Goal: Contribute content: Add original content to the website for others to see

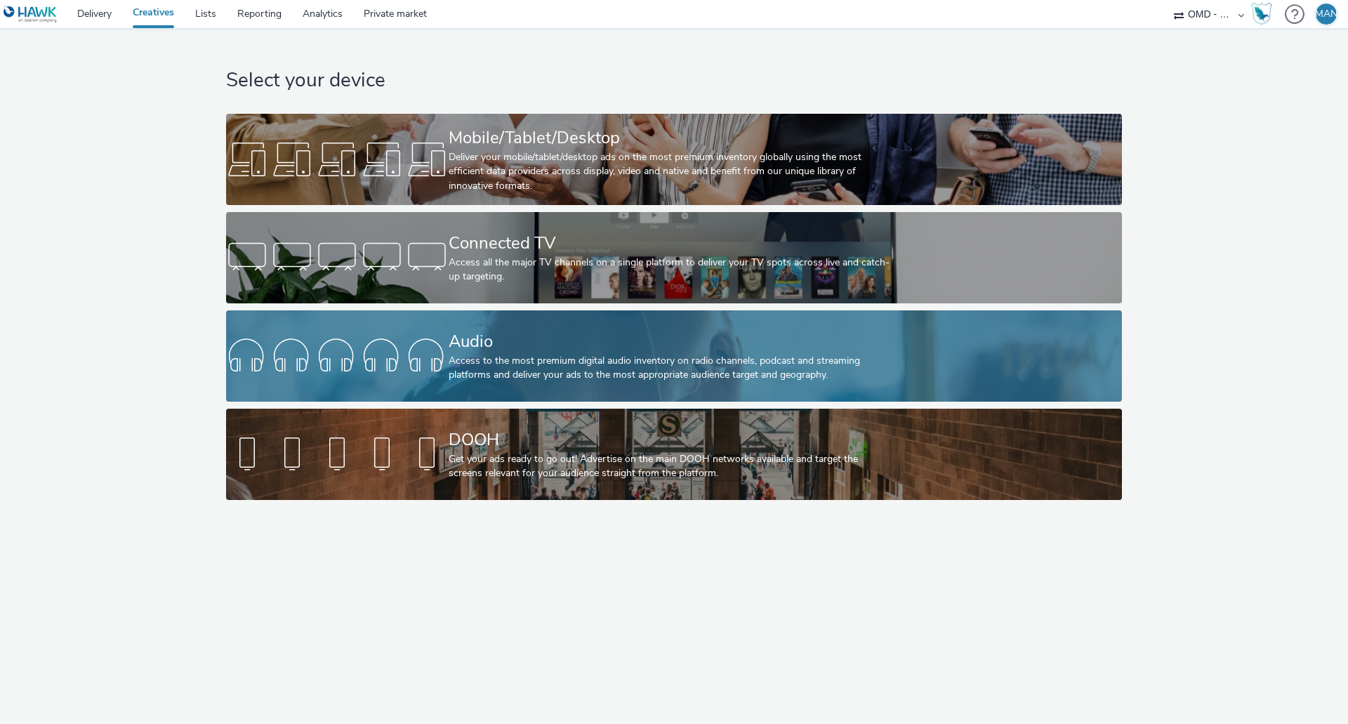
click at [520, 367] on div "Access to the most premium digital audio inventory on radio channels, podcast a…" at bounding box center [671, 368] width 445 height 29
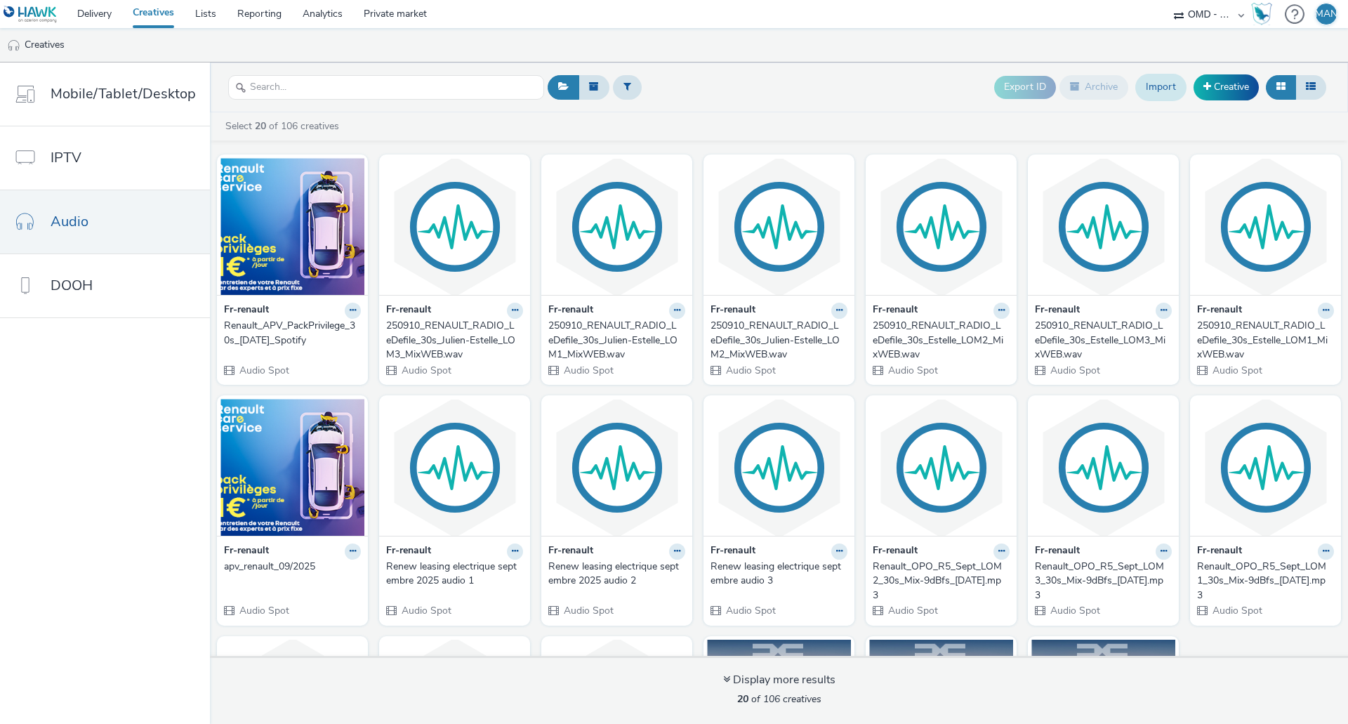
click at [1163, 89] on link "Import" at bounding box center [1160, 87] width 51 height 27
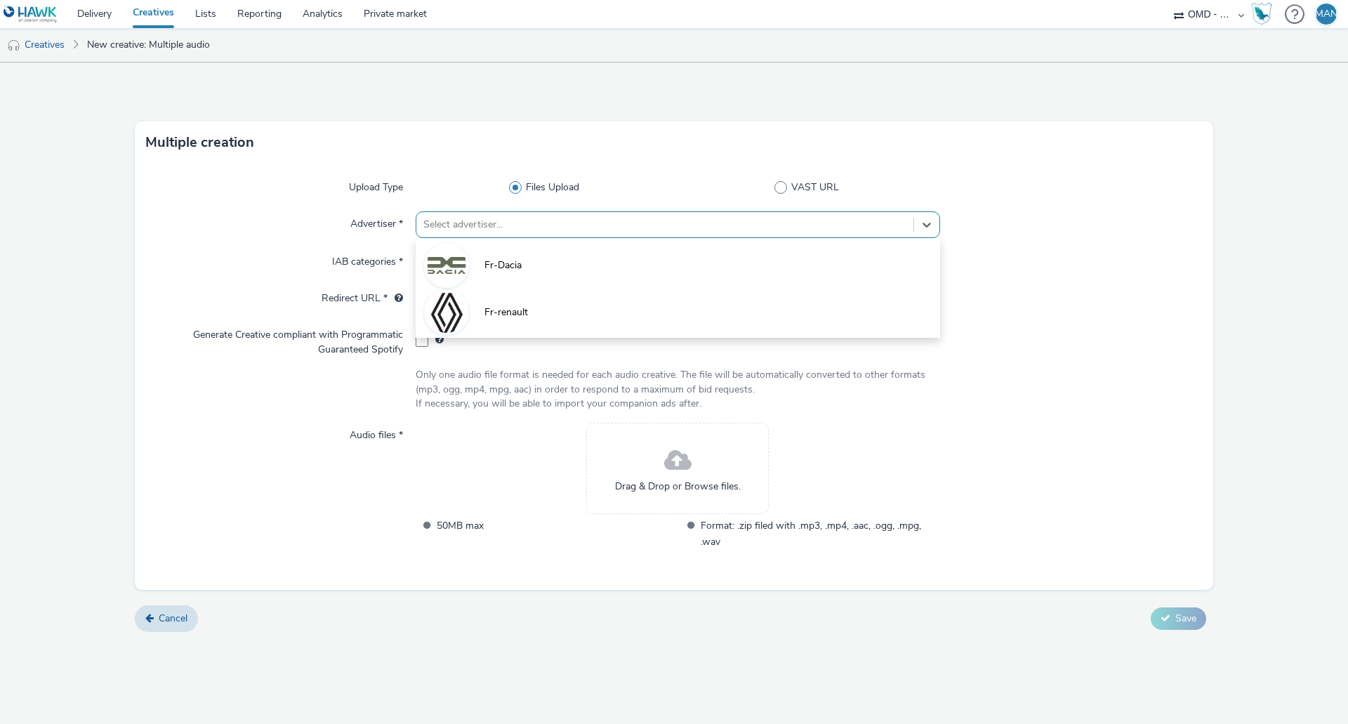
click at [501, 225] on div at bounding box center [664, 224] width 483 height 17
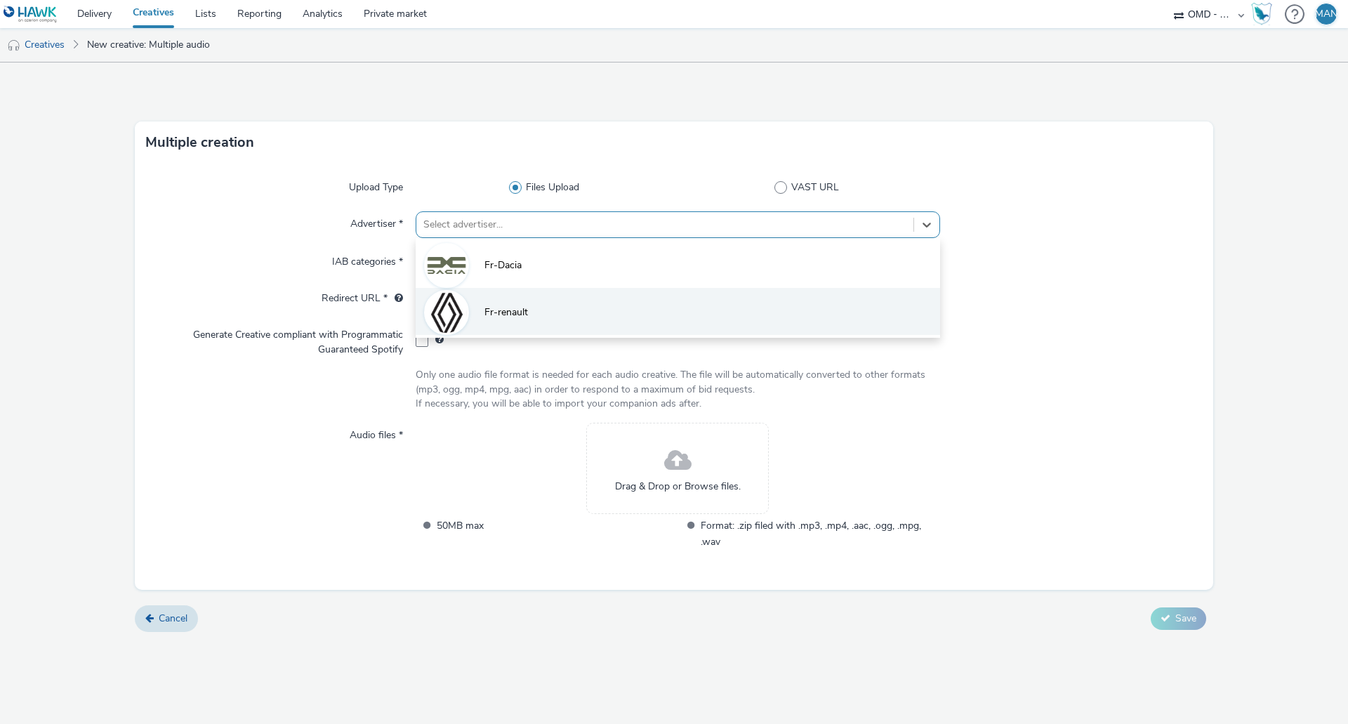
click at [505, 308] on span "Fr-renault" at bounding box center [506, 312] width 44 height 14
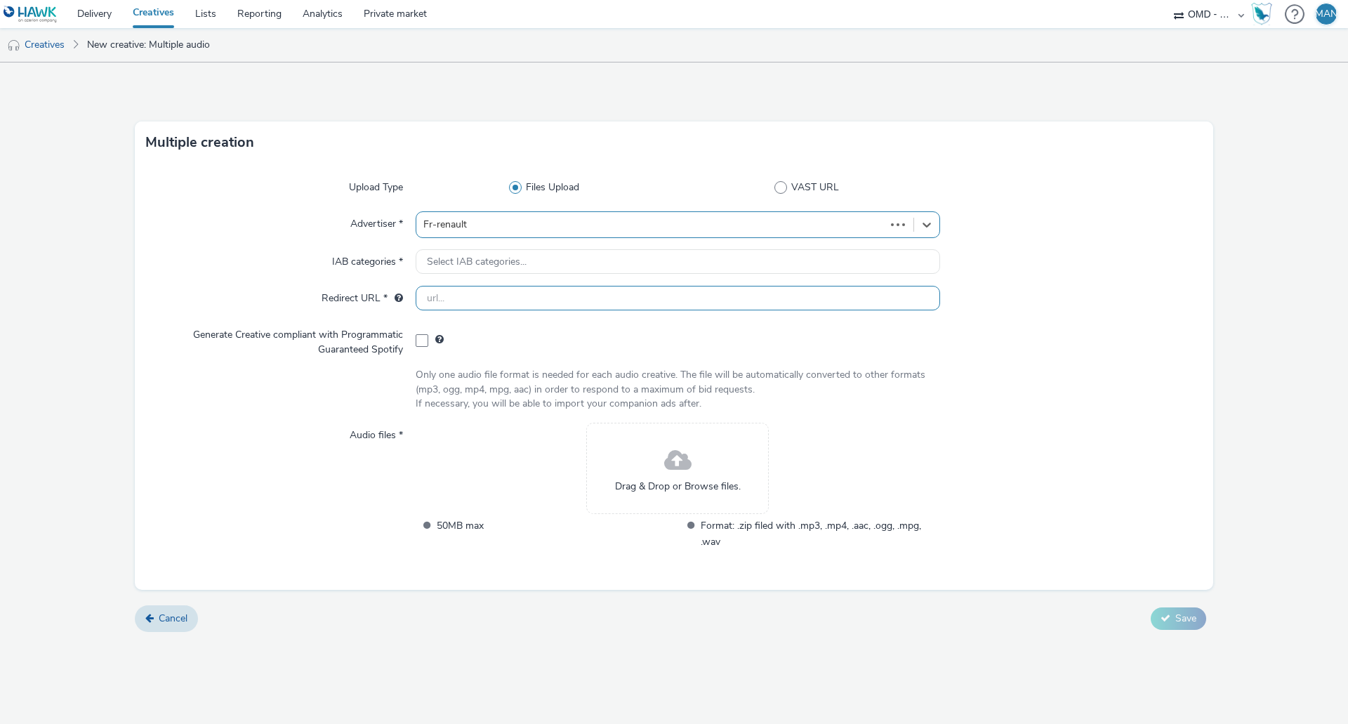
type input "[URL][DOMAIN_NAME]"
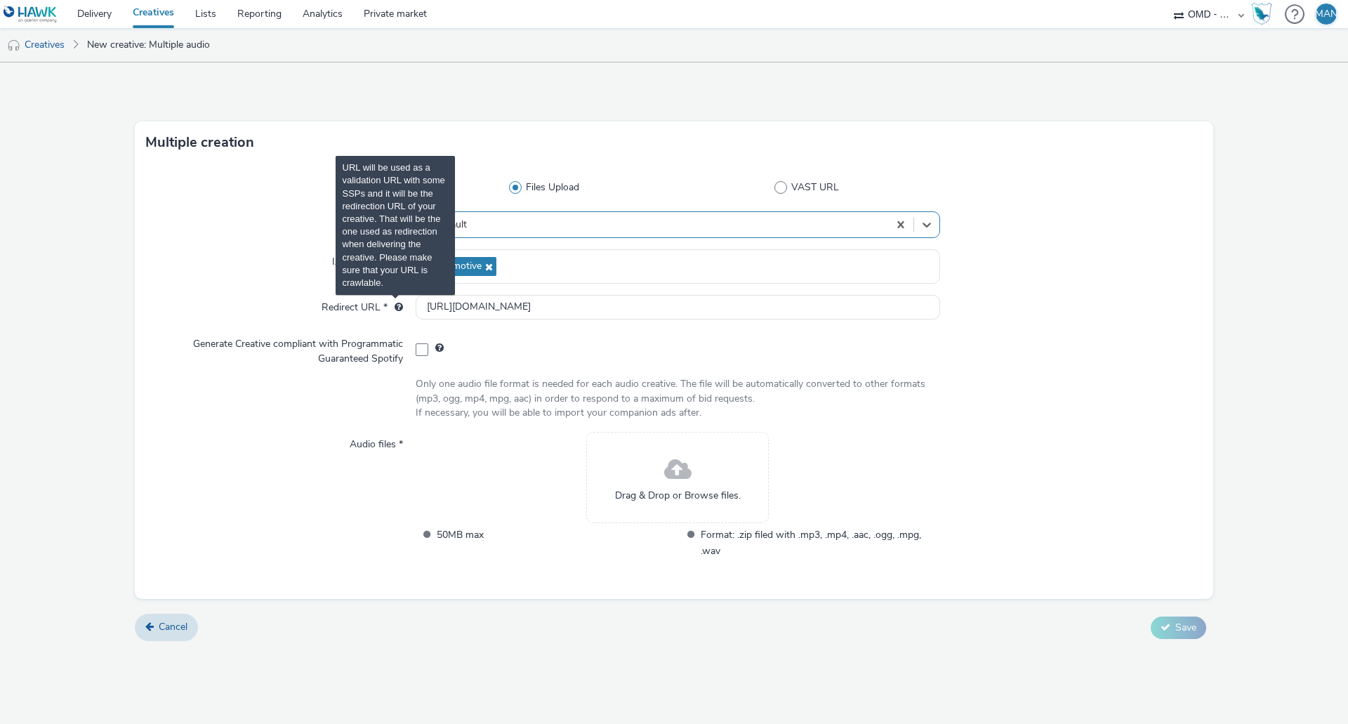
click at [399, 305] on span "URL will be used as a validation URL with some SSPs and it will be the redirect…" at bounding box center [399, 307] width 8 height 10
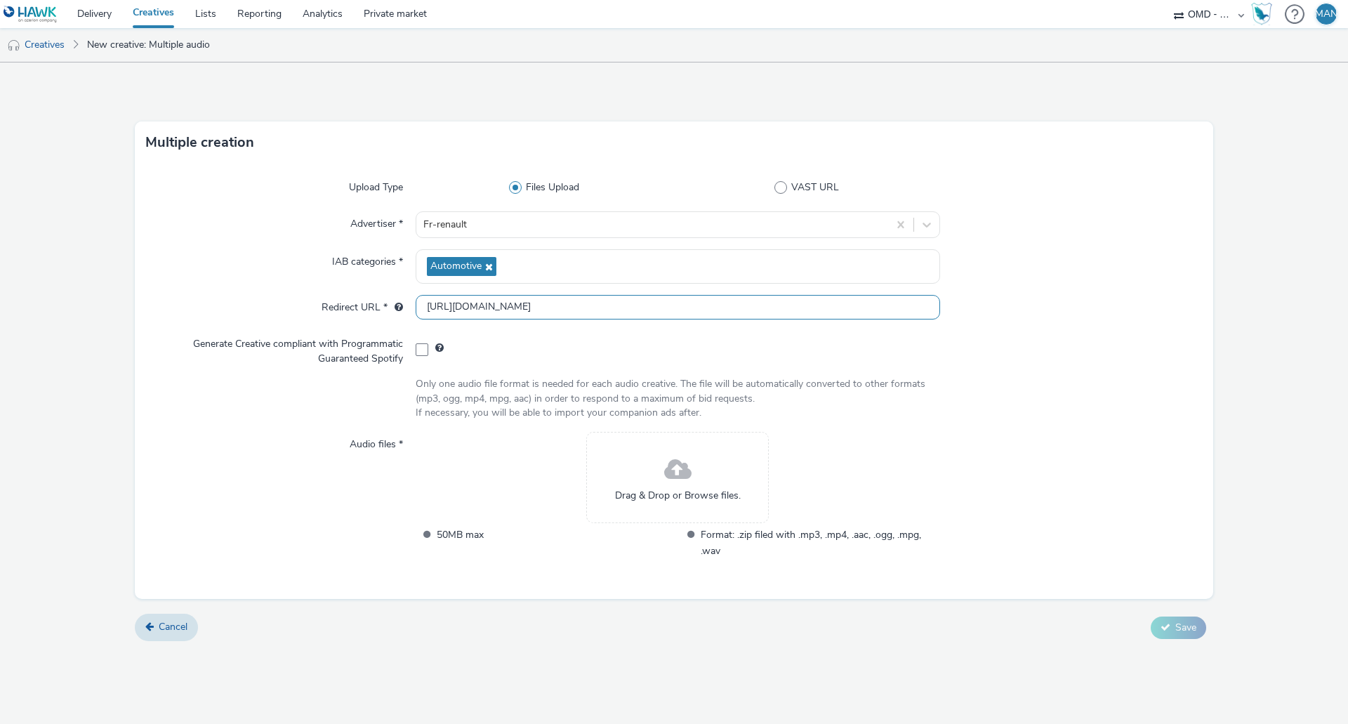
click at [555, 309] on input "[URL][DOMAIN_NAME]" at bounding box center [678, 307] width 524 height 25
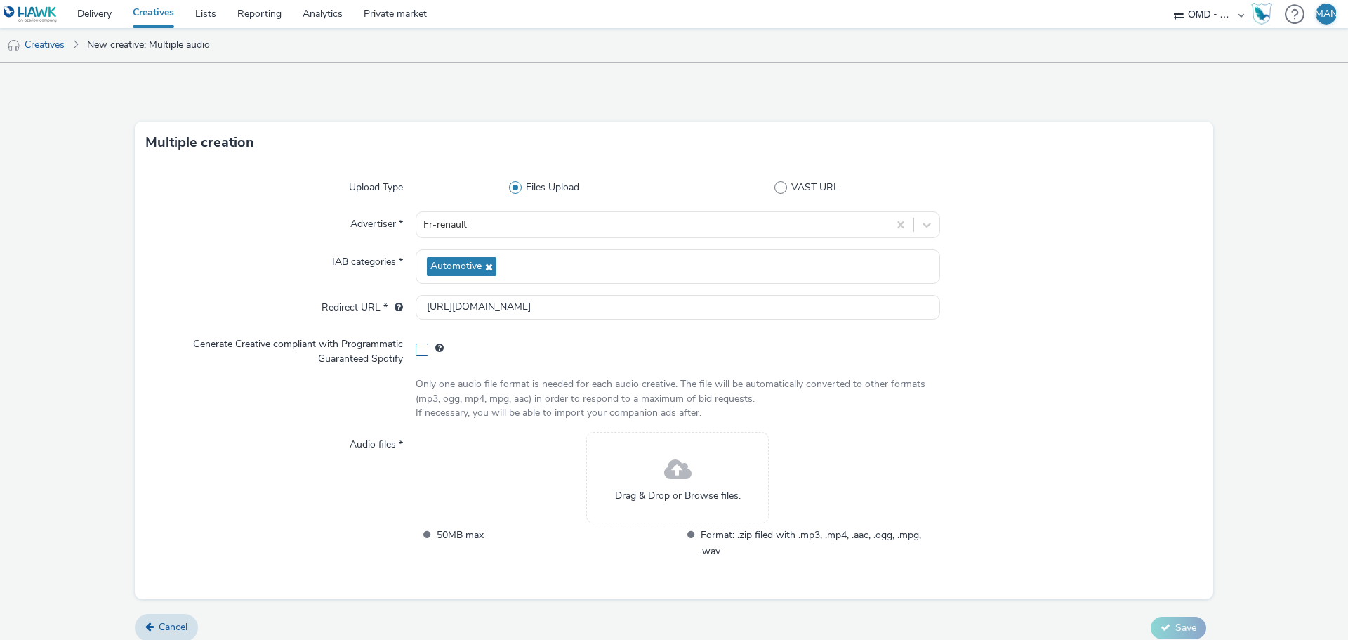
click at [420, 352] on span at bounding box center [422, 349] width 13 height 13
checkbox input "true"
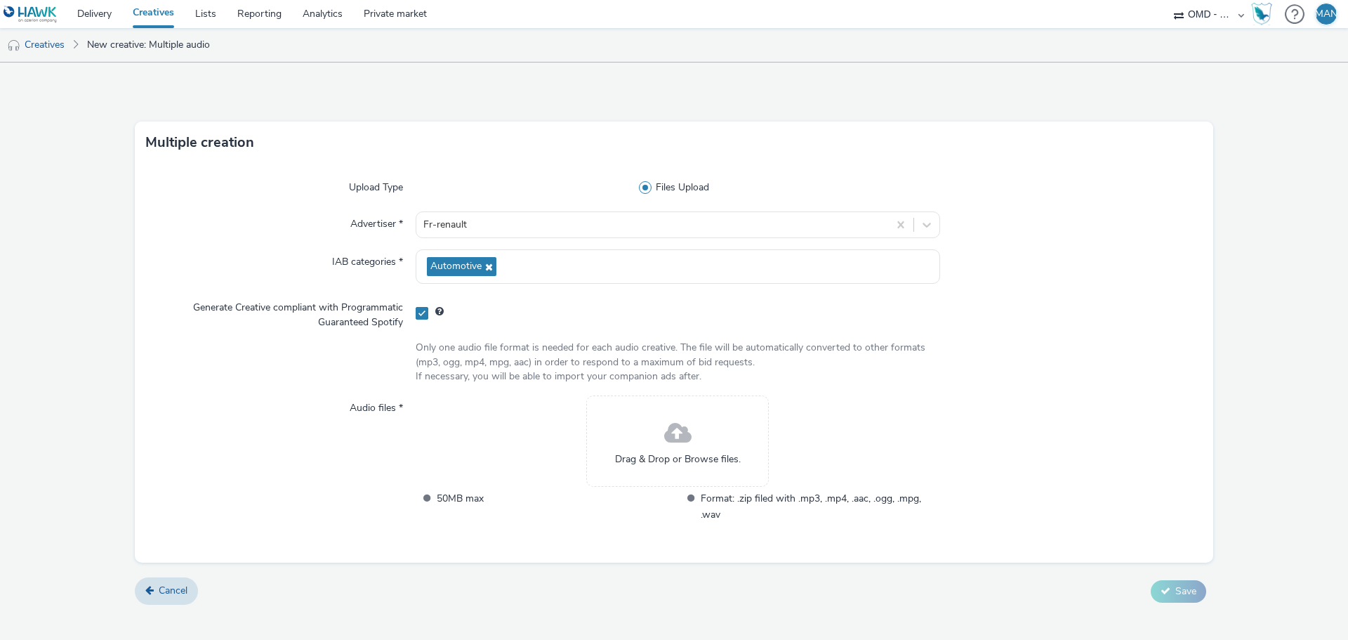
click at [693, 448] on div "Drag & Drop or Browse files." at bounding box center [677, 440] width 183 height 91
click at [685, 428] on span at bounding box center [677, 433] width 27 height 37
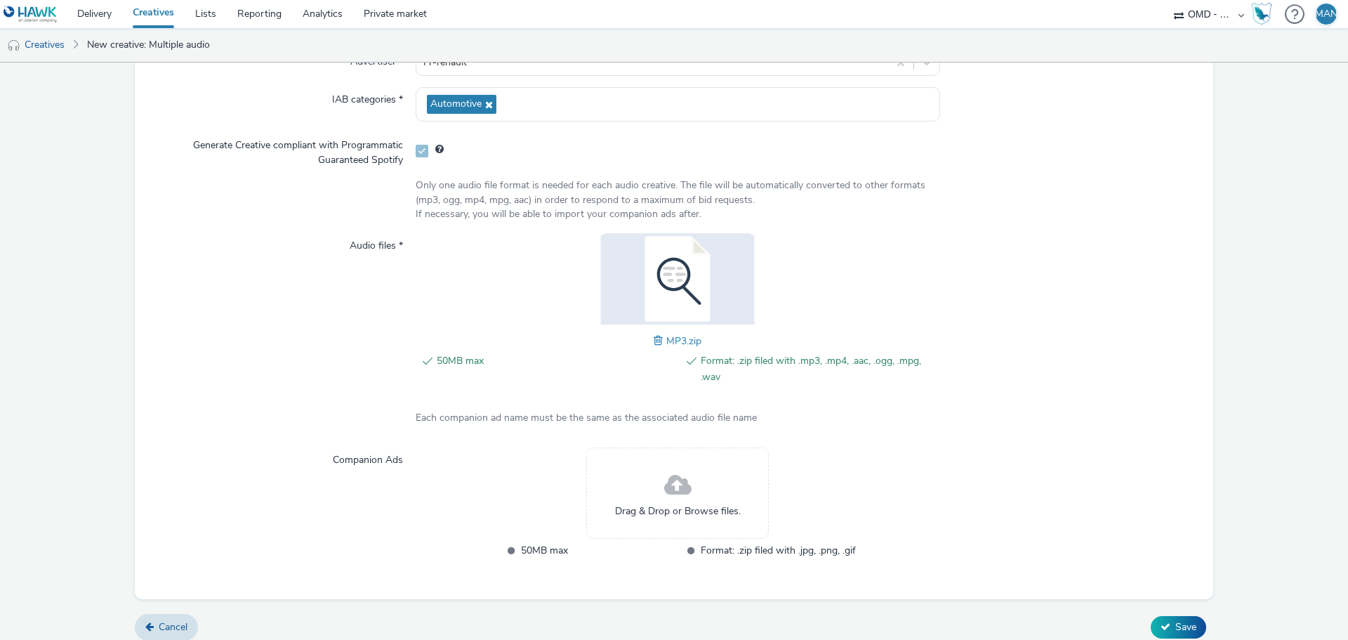
scroll to position [173, 0]
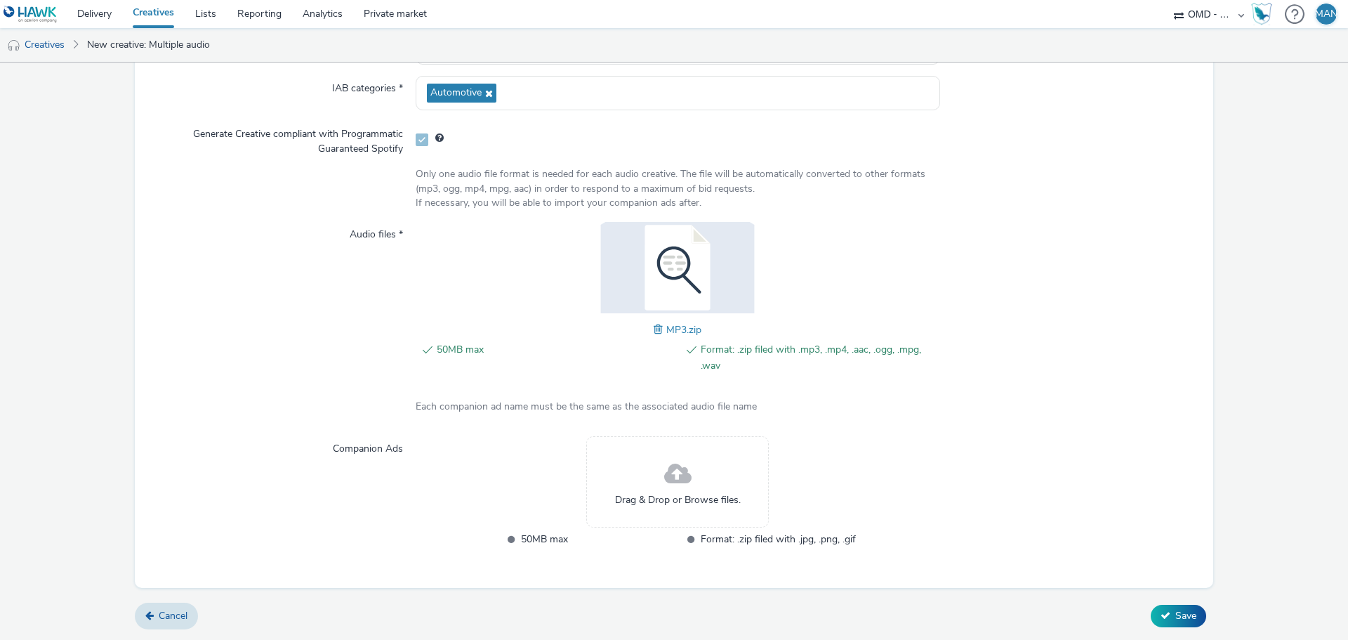
click at [701, 487] on div "Drag & Drop or Browse files." at bounding box center [677, 481] width 183 height 91
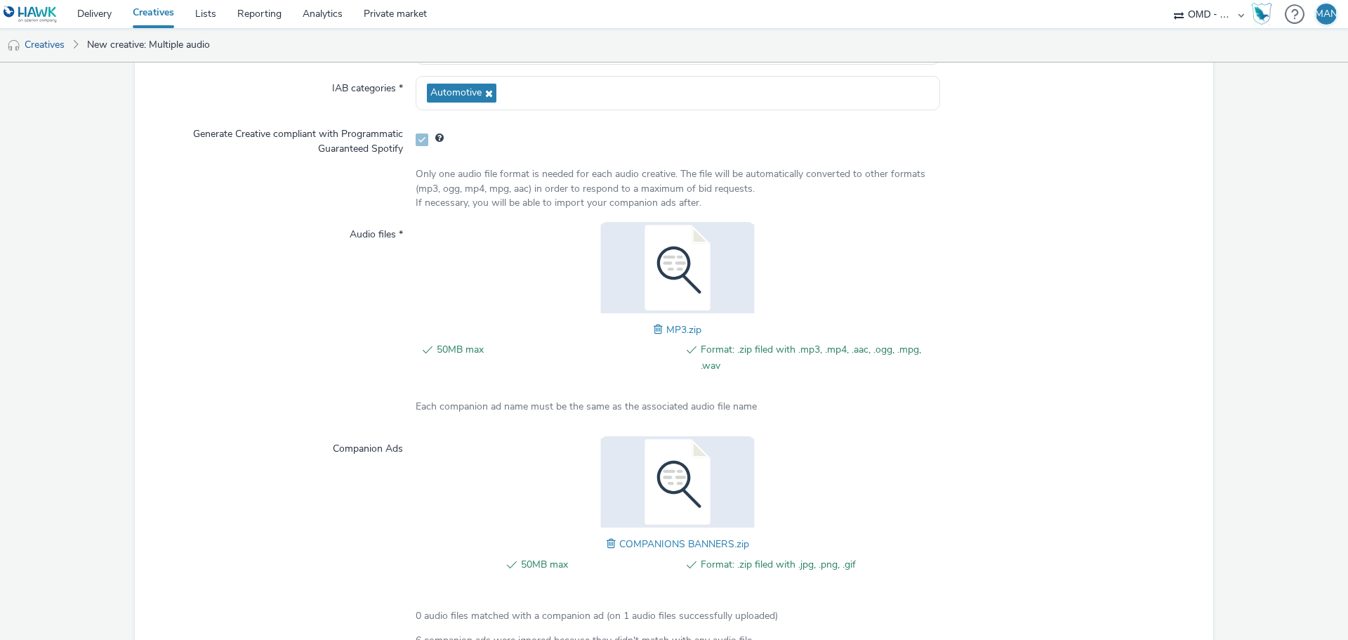
click at [607, 541] on span at bounding box center [613, 543] width 13 height 15
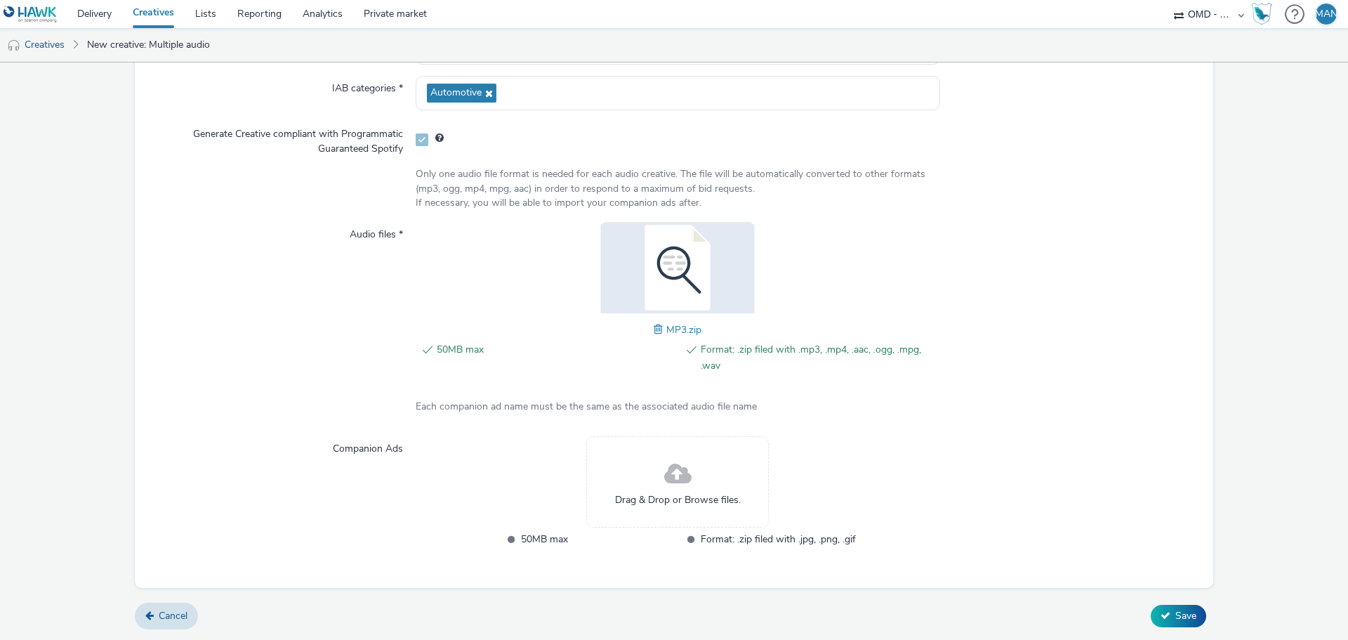
click at [652, 481] on div "Drag & Drop or Browse files." at bounding box center [677, 481] width 183 height 91
click at [627, 494] on span "Drag & Drop or Browse files." at bounding box center [678, 500] width 126 height 14
click at [637, 488] on div "Drag & Drop or Browse files." at bounding box center [677, 481] width 183 height 91
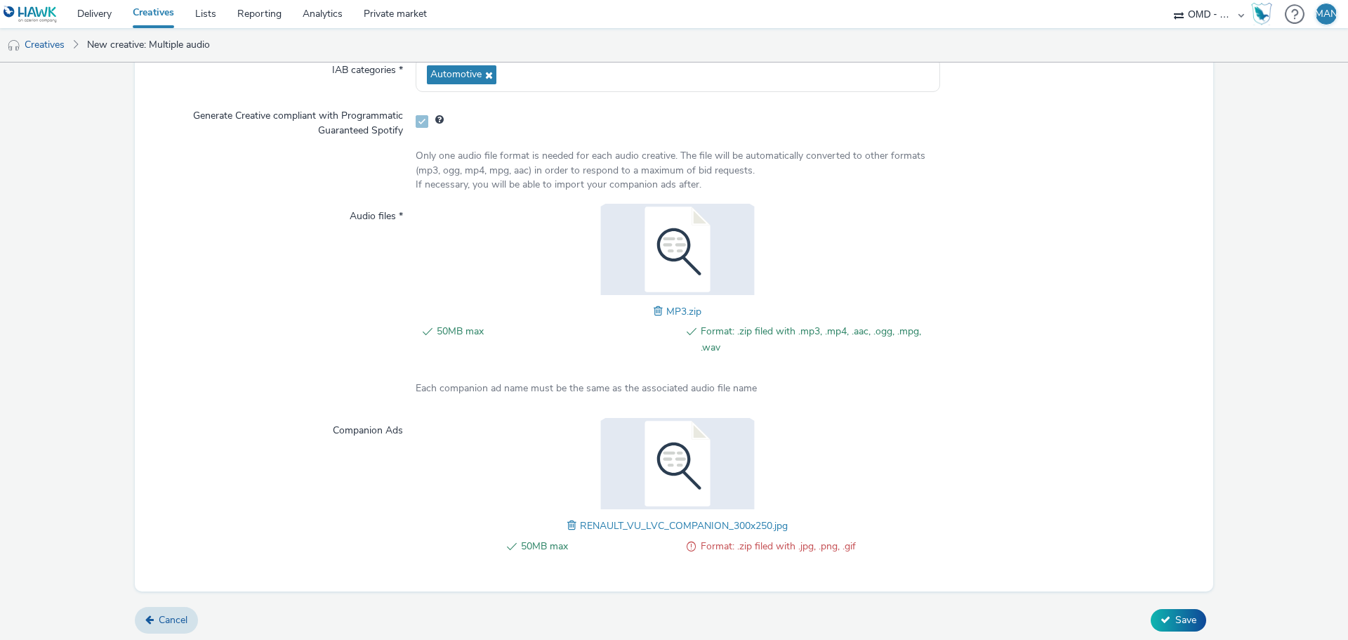
scroll to position [196, 0]
click at [567, 523] on span at bounding box center [573, 520] width 13 height 15
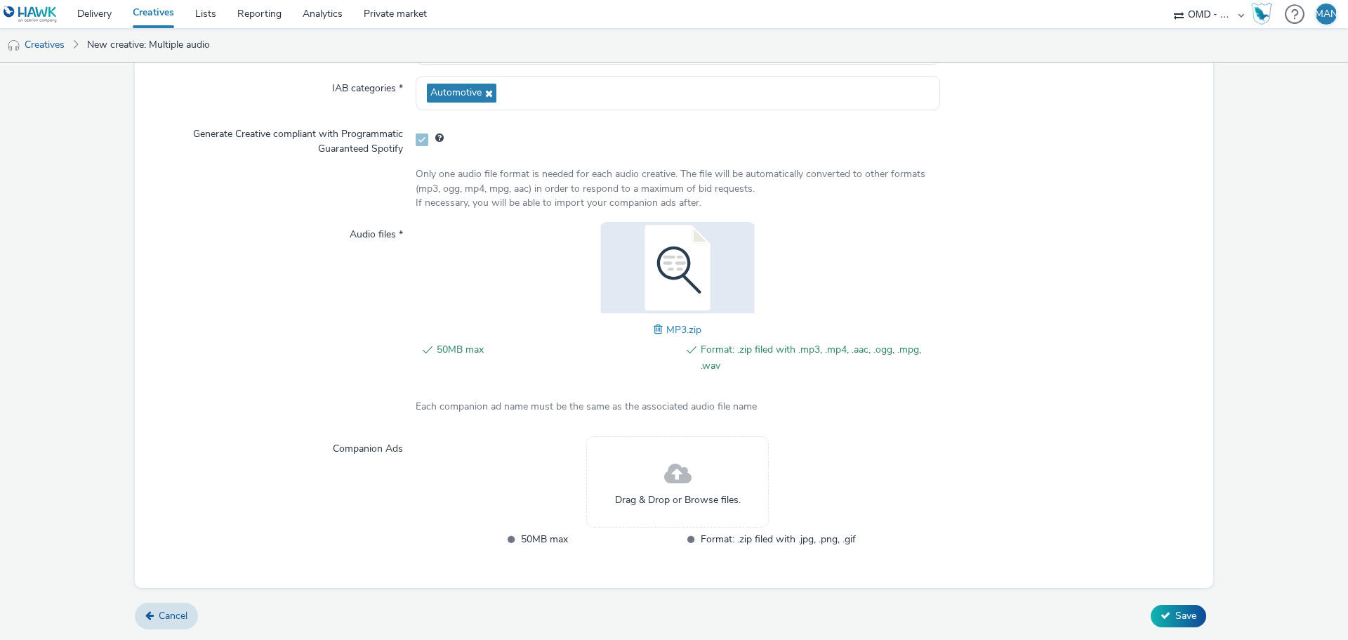
scroll to position [173, 0]
click at [640, 468] on div "Drag & Drop or Browse files." at bounding box center [677, 481] width 183 height 91
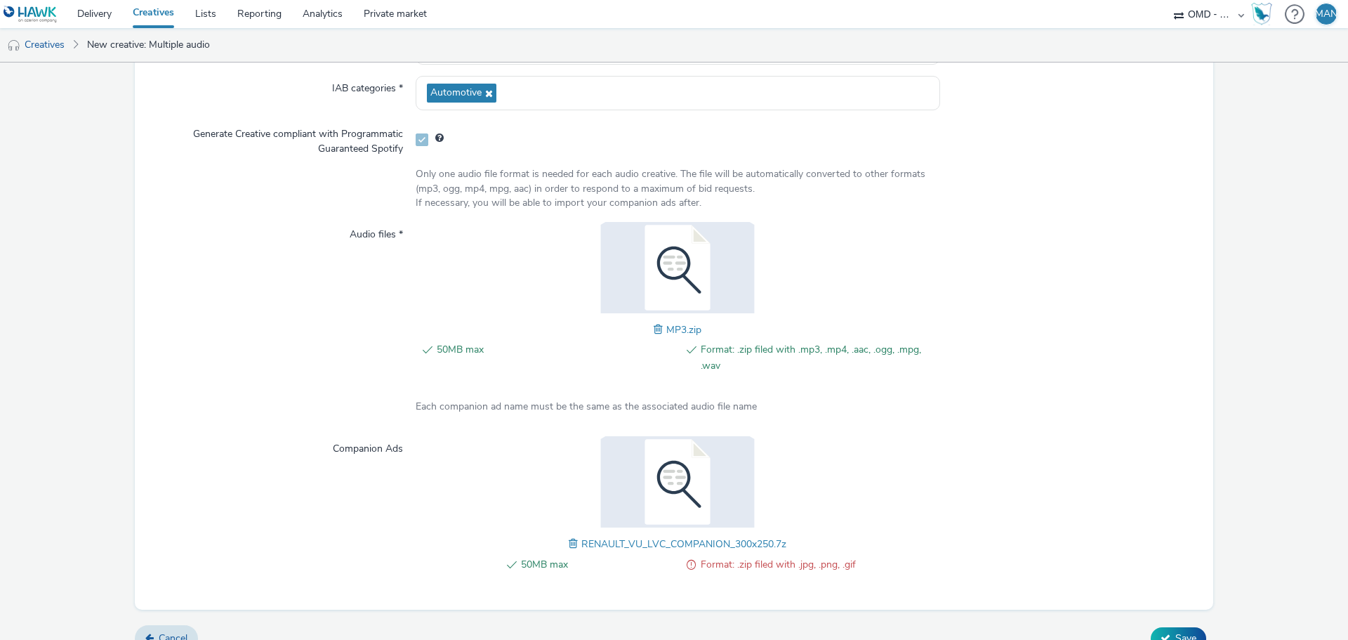
click at [569, 541] on span at bounding box center [575, 543] width 13 height 15
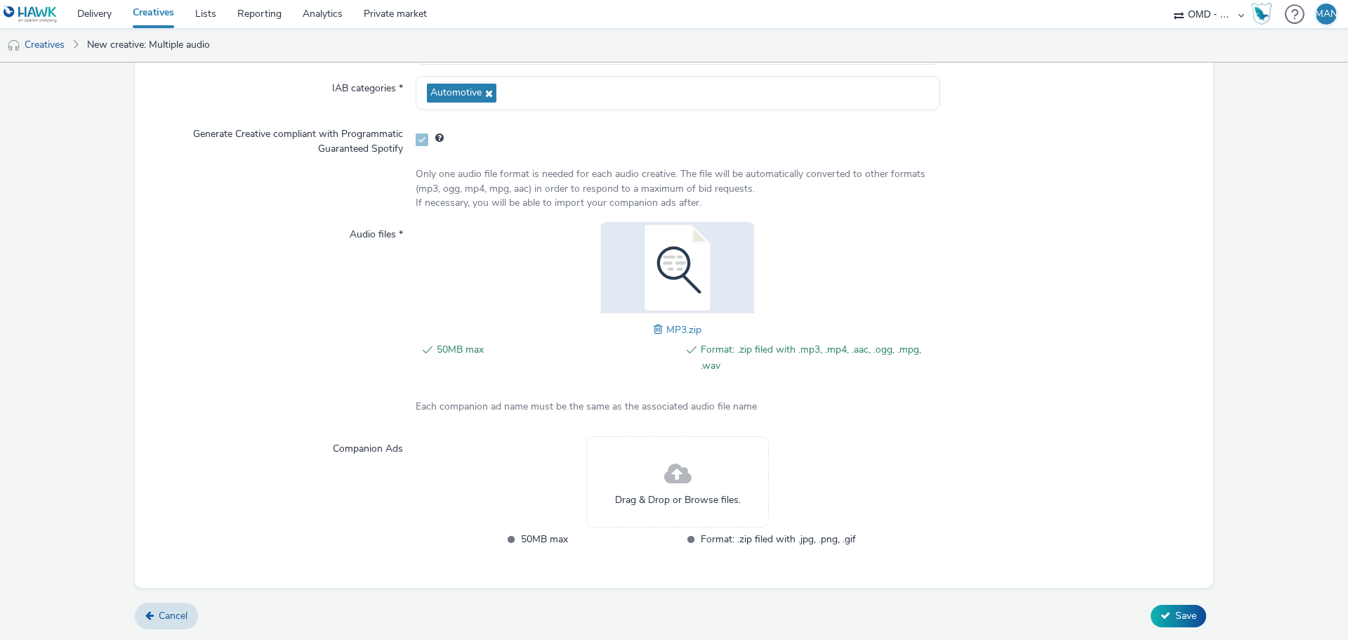
click at [624, 484] on div "Drag & Drop or Browse files." at bounding box center [677, 481] width 183 height 91
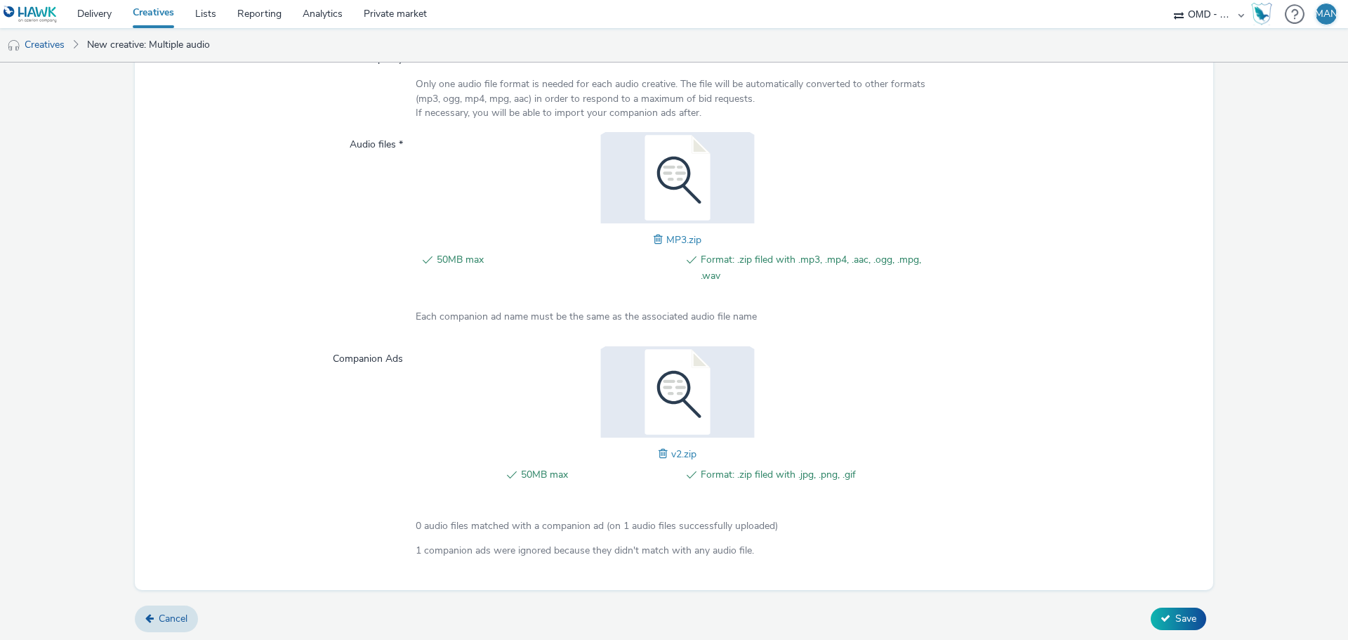
scroll to position [266, 0]
click at [1175, 619] on span "Save" at bounding box center [1185, 615] width 21 height 13
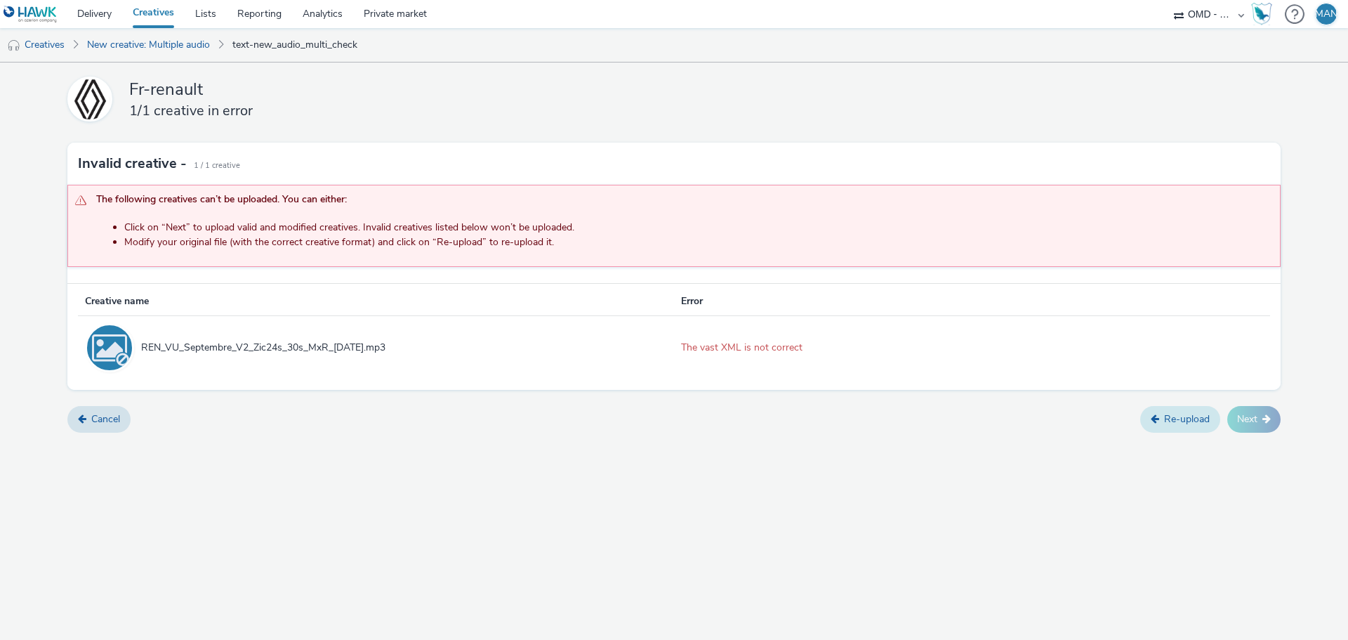
click at [1195, 419] on link "Re-upload" at bounding box center [1180, 419] width 80 height 27
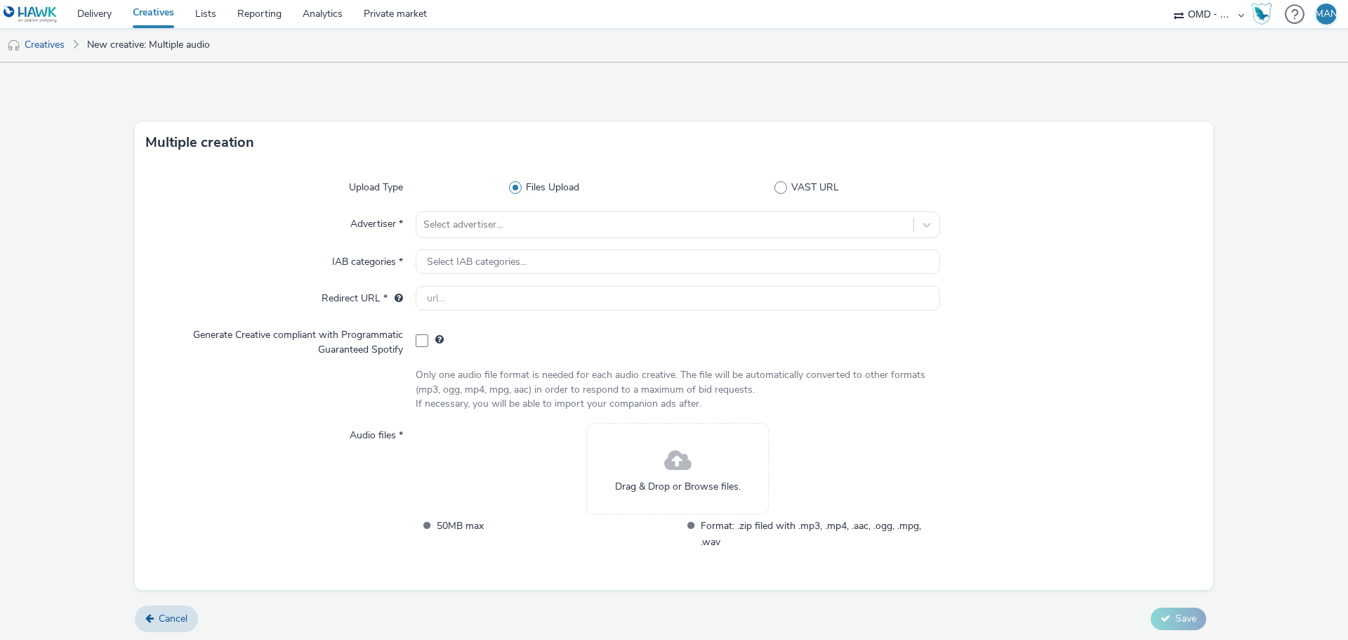
scroll to position [3, 0]
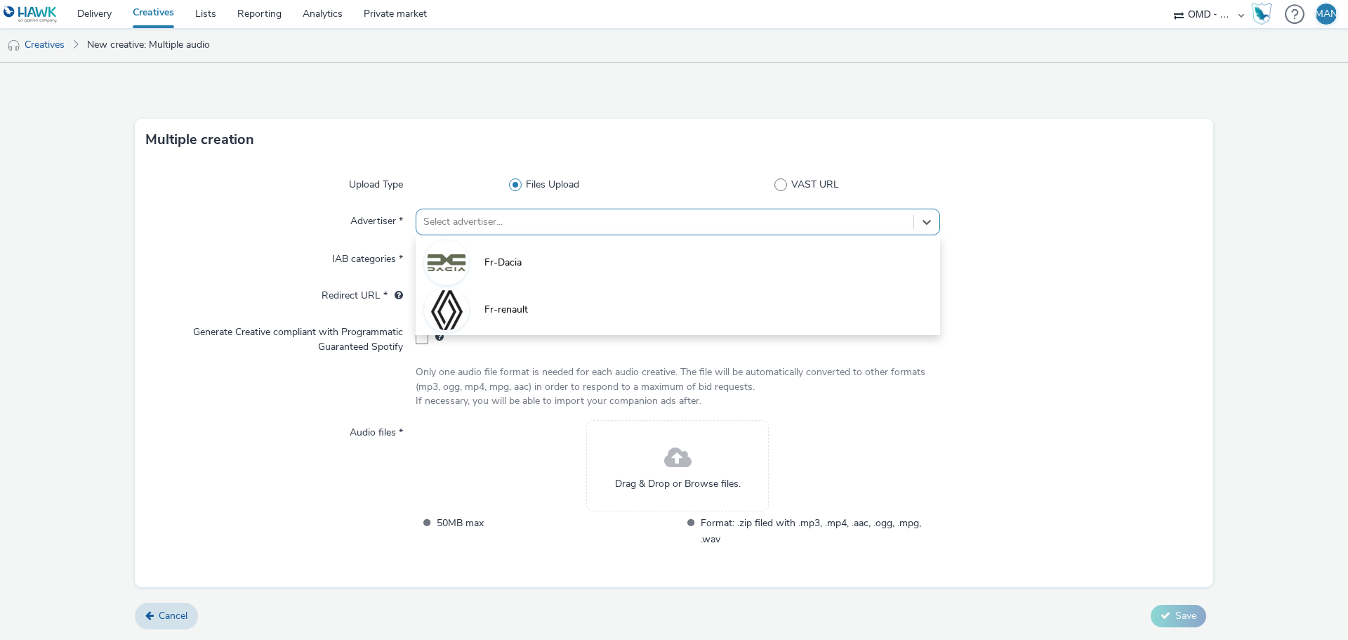
click at [509, 225] on div at bounding box center [664, 221] width 483 height 17
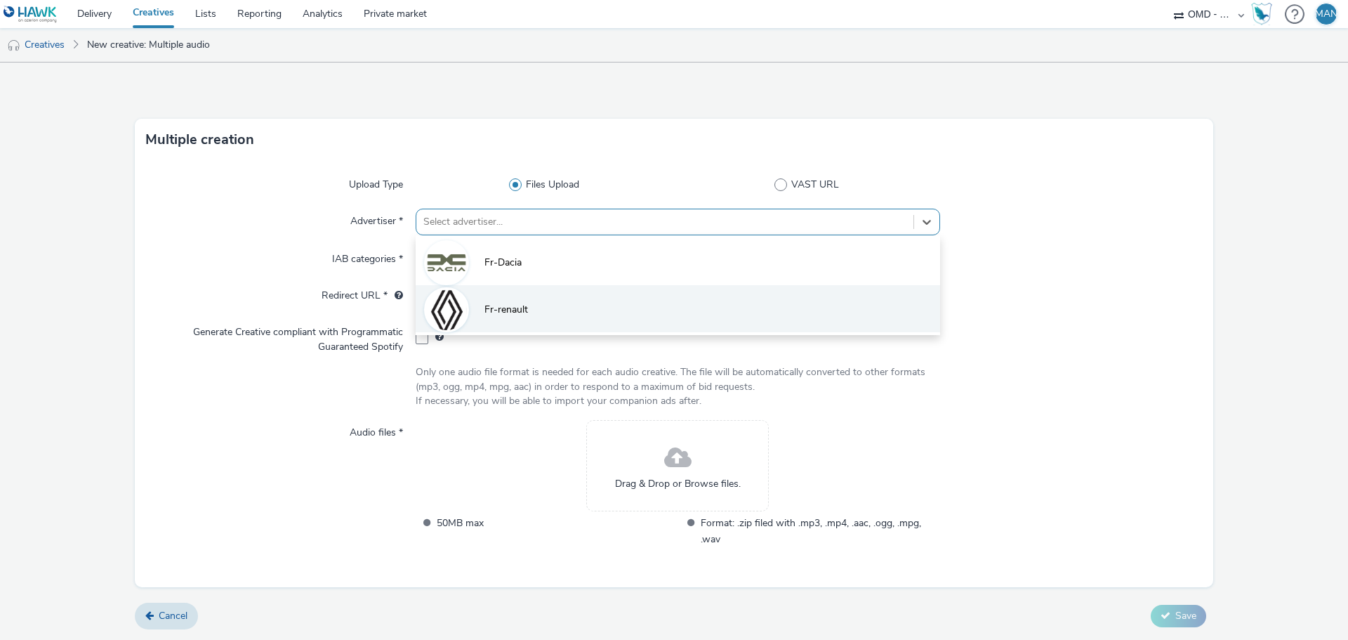
click at [515, 316] on span "Fr-renault" at bounding box center [506, 310] width 44 height 14
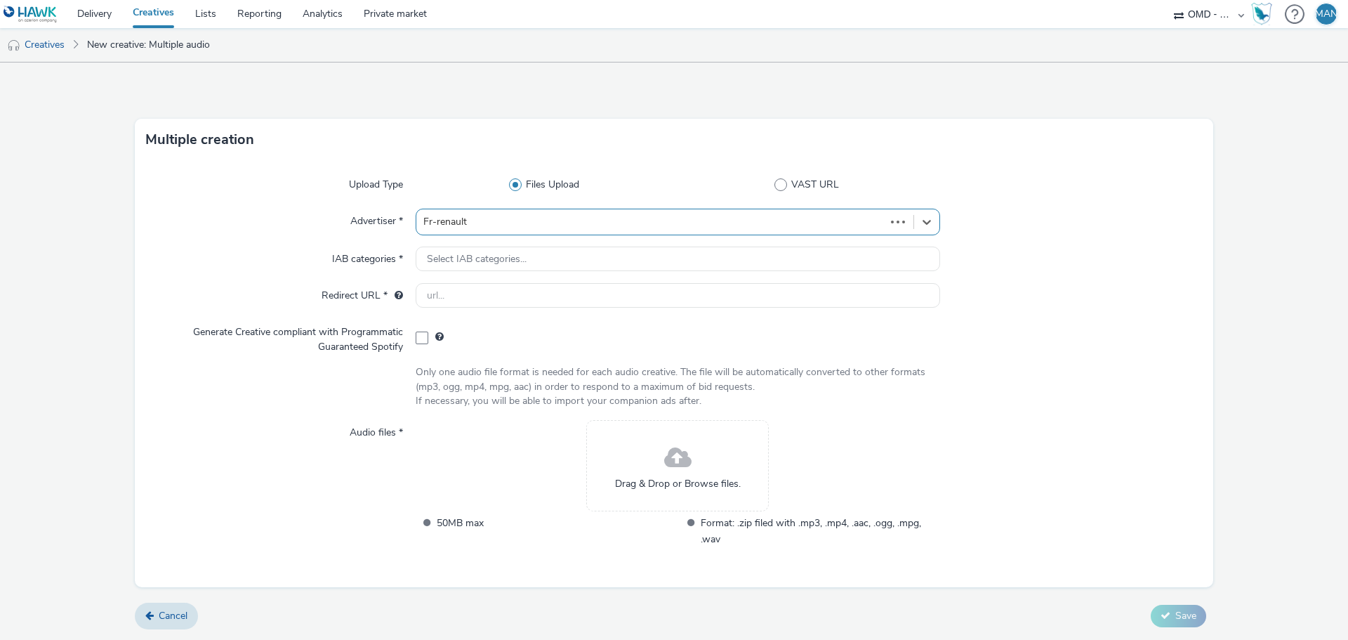
type input "[URL][DOMAIN_NAME]"
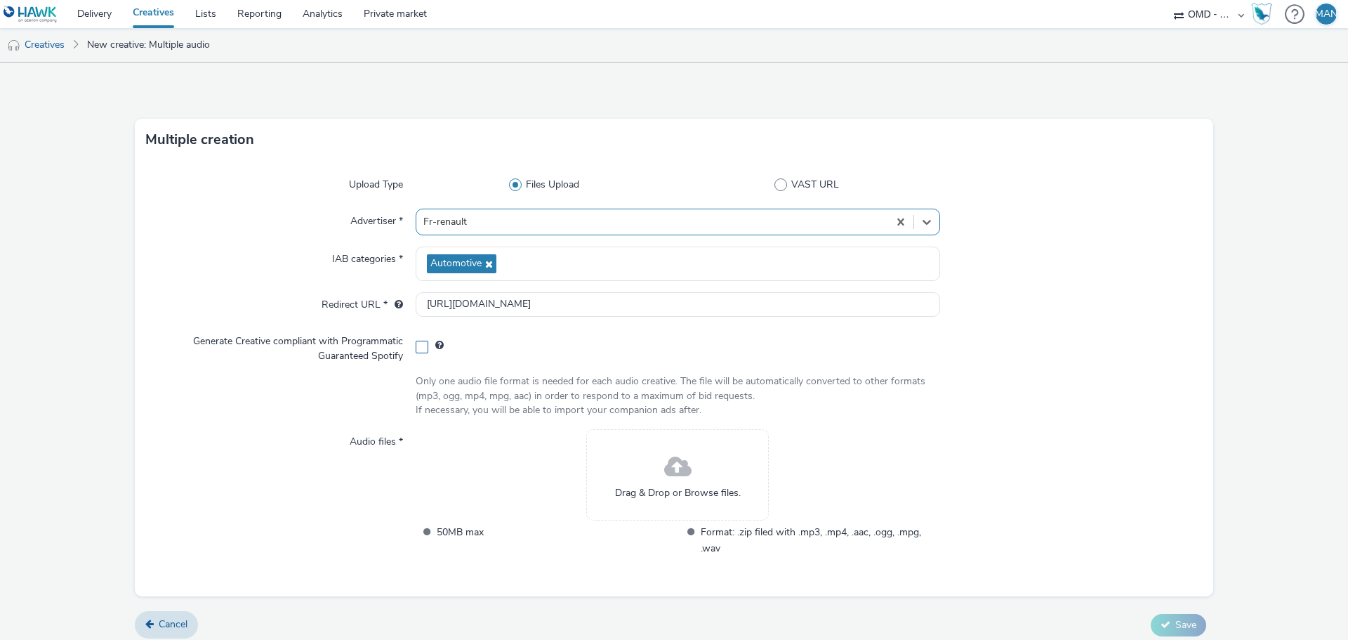
click at [416, 346] on span at bounding box center [422, 346] width 13 height 13
checkbox input "true"
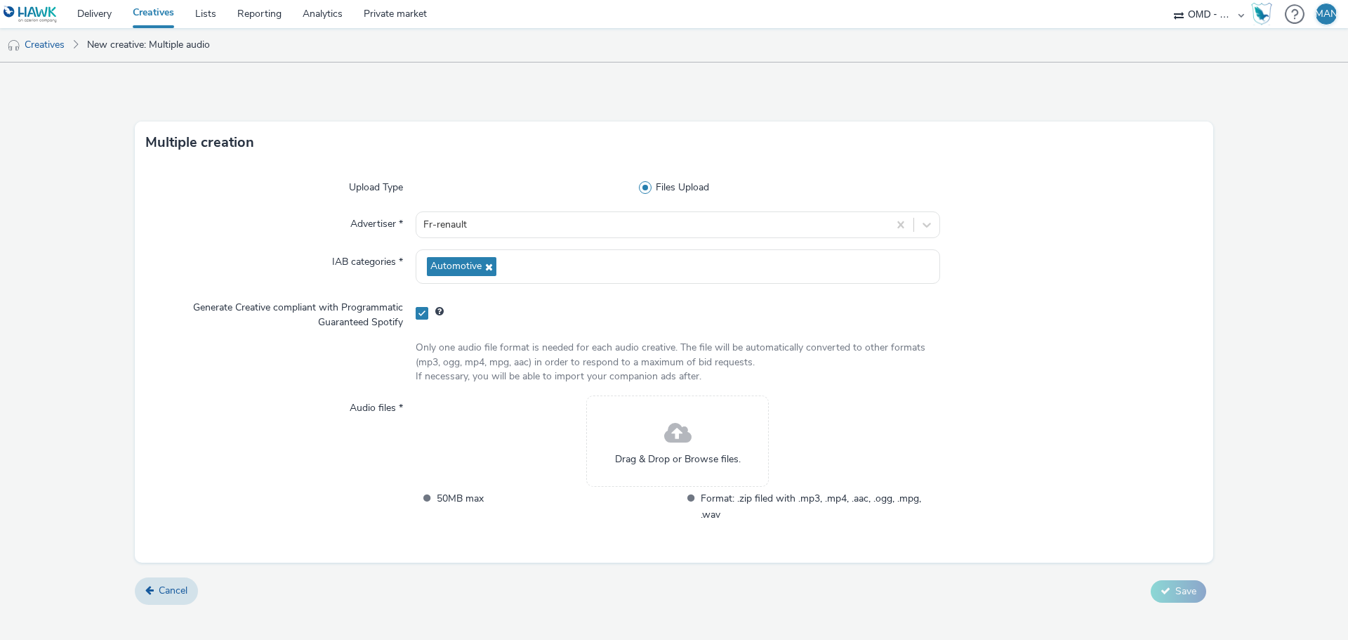
scroll to position [0, 0]
click at [697, 460] on span "Drag & Drop or Browse files." at bounding box center [678, 459] width 126 height 14
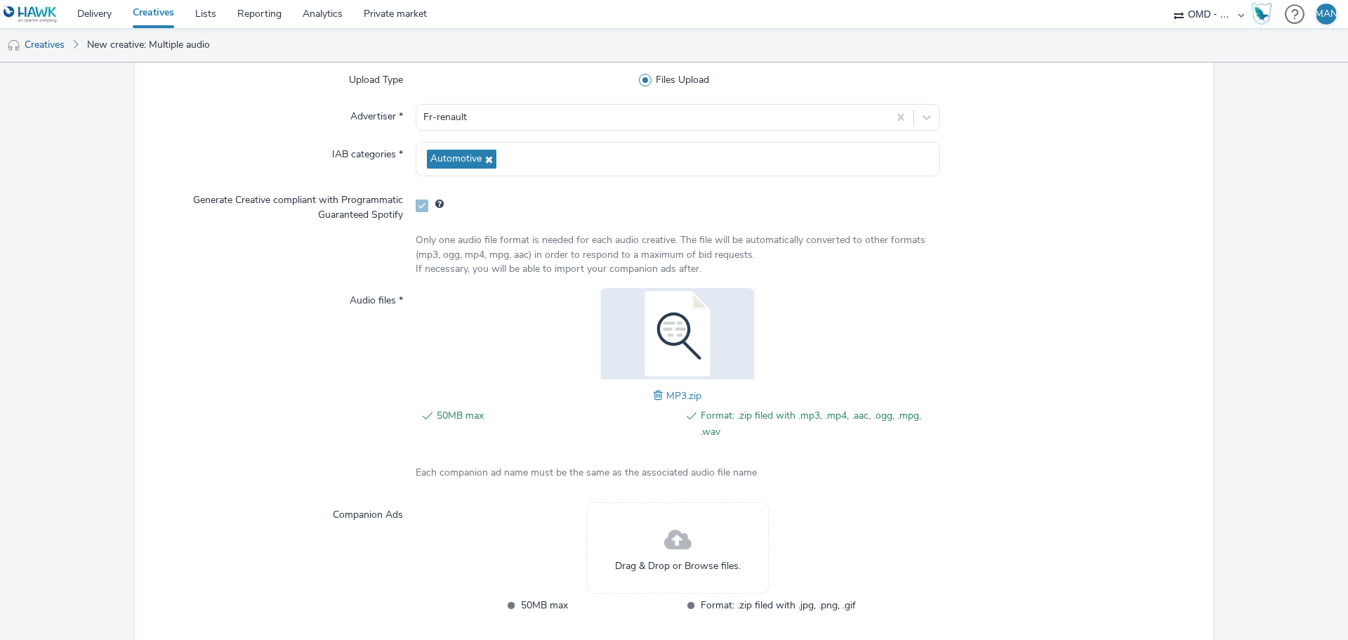
scroll to position [173, 0]
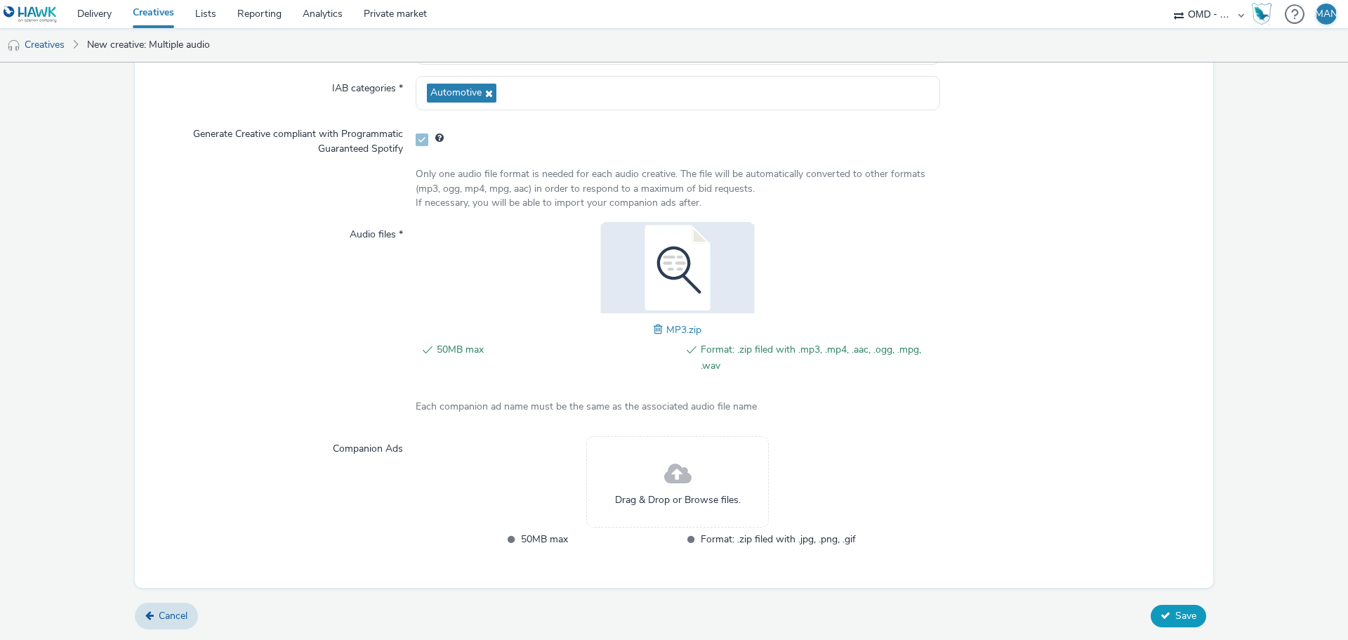
click at [1175, 612] on span "Save" at bounding box center [1185, 615] width 21 height 13
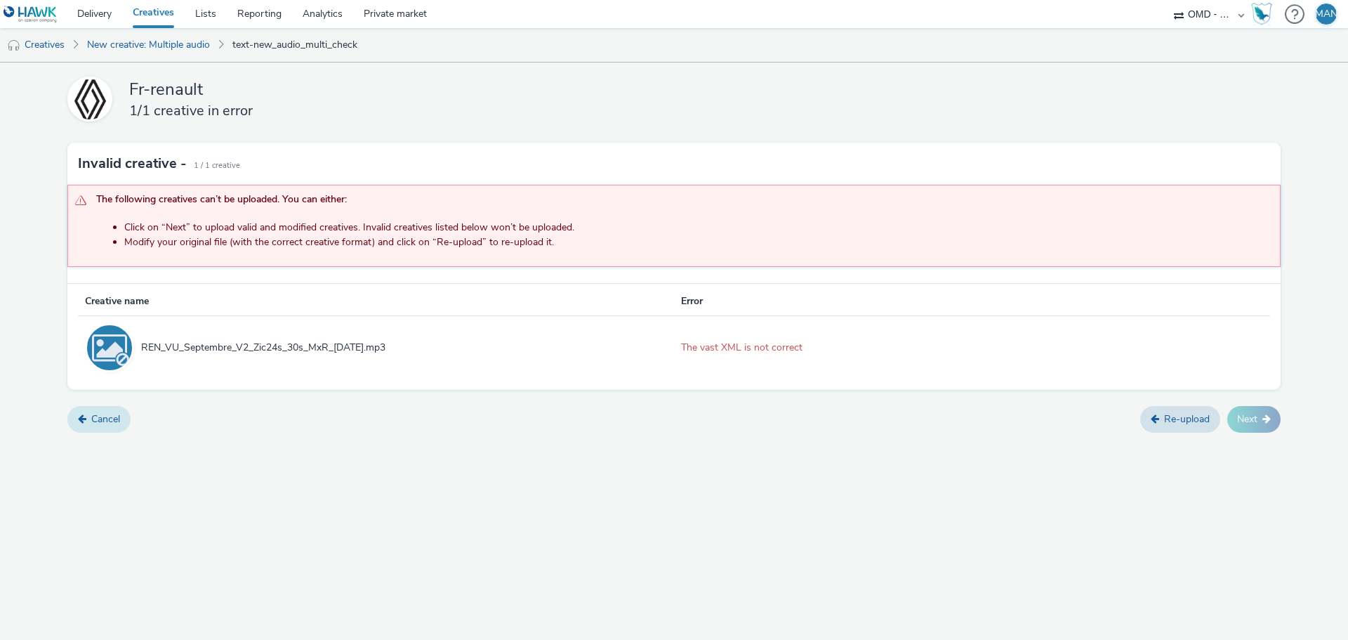
click at [107, 422] on link "Cancel" at bounding box center [98, 419] width 63 height 27
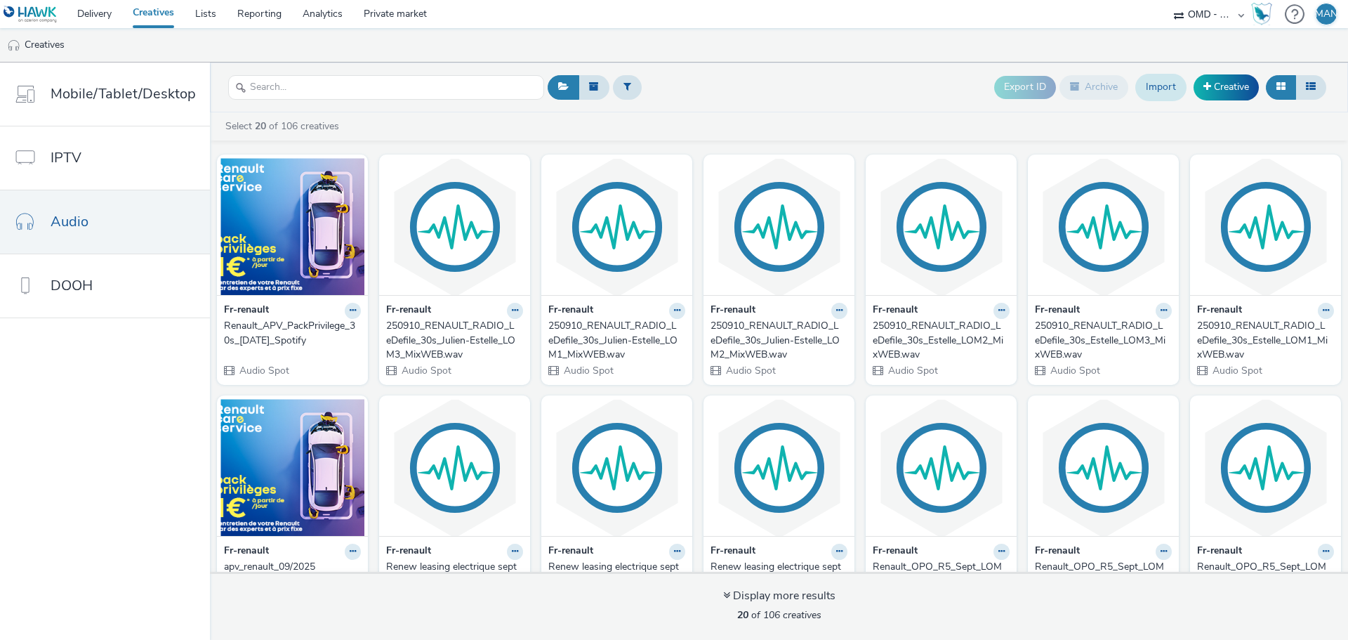
click at [1155, 91] on link "Import" at bounding box center [1160, 87] width 51 height 27
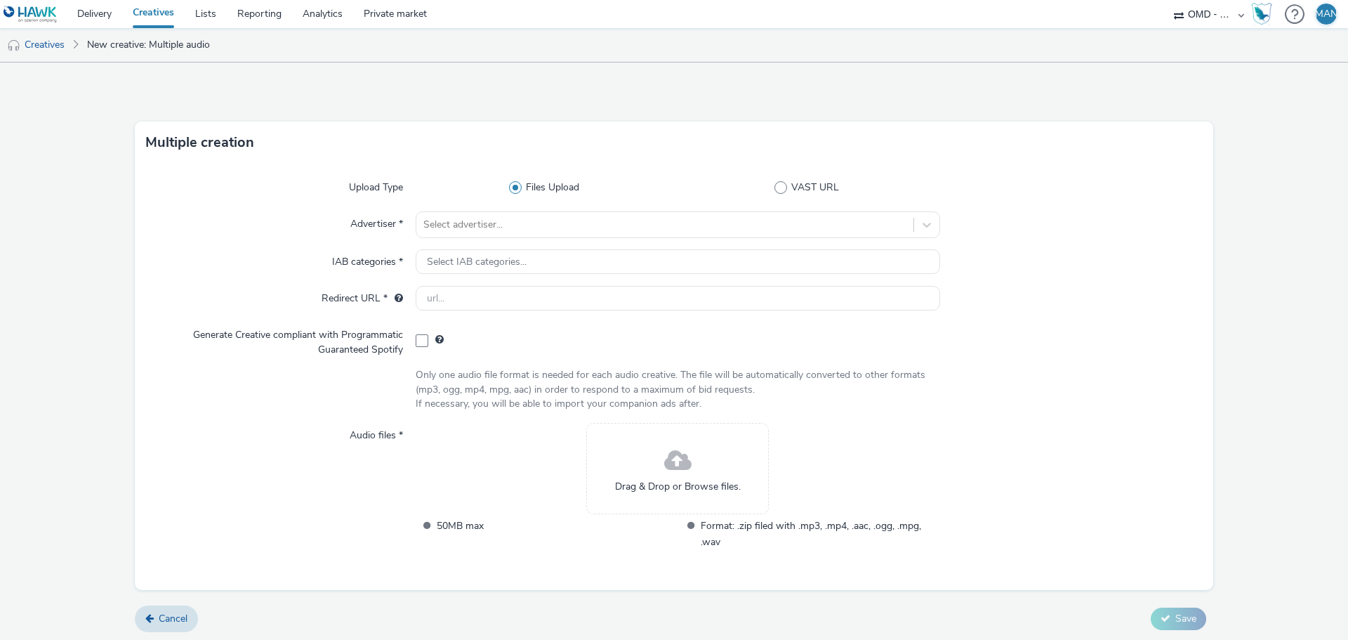
click at [656, 460] on div "Drag & Drop or Browse files." at bounding box center [677, 468] width 183 height 91
click at [477, 222] on div at bounding box center [664, 224] width 483 height 17
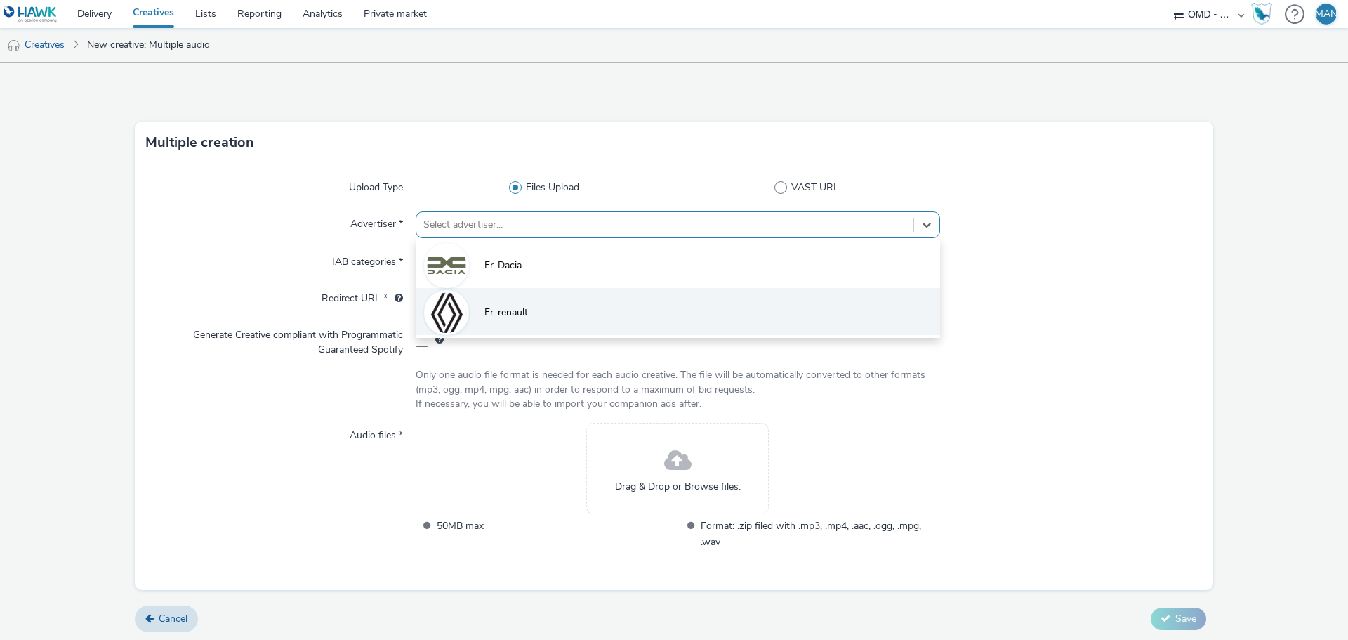
click at [500, 315] on span "Fr-renault" at bounding box center [506, 312] width 44 height 14
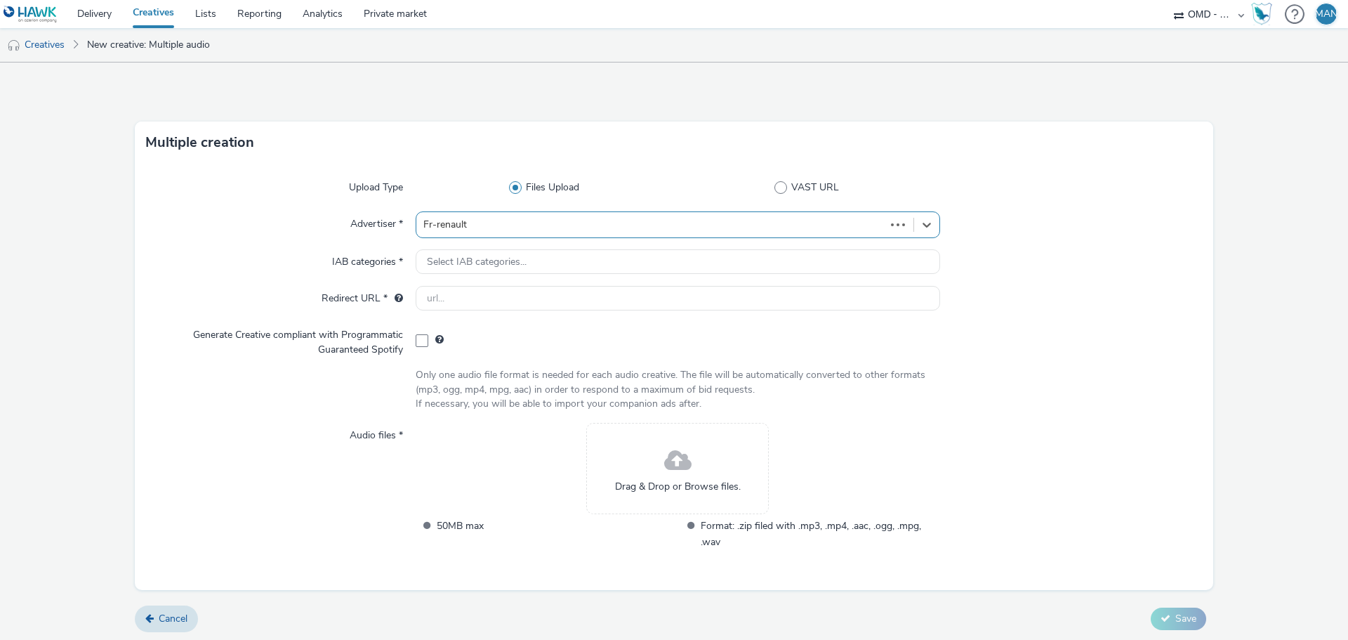
type input "[URL][DOMAIN_NAME]"
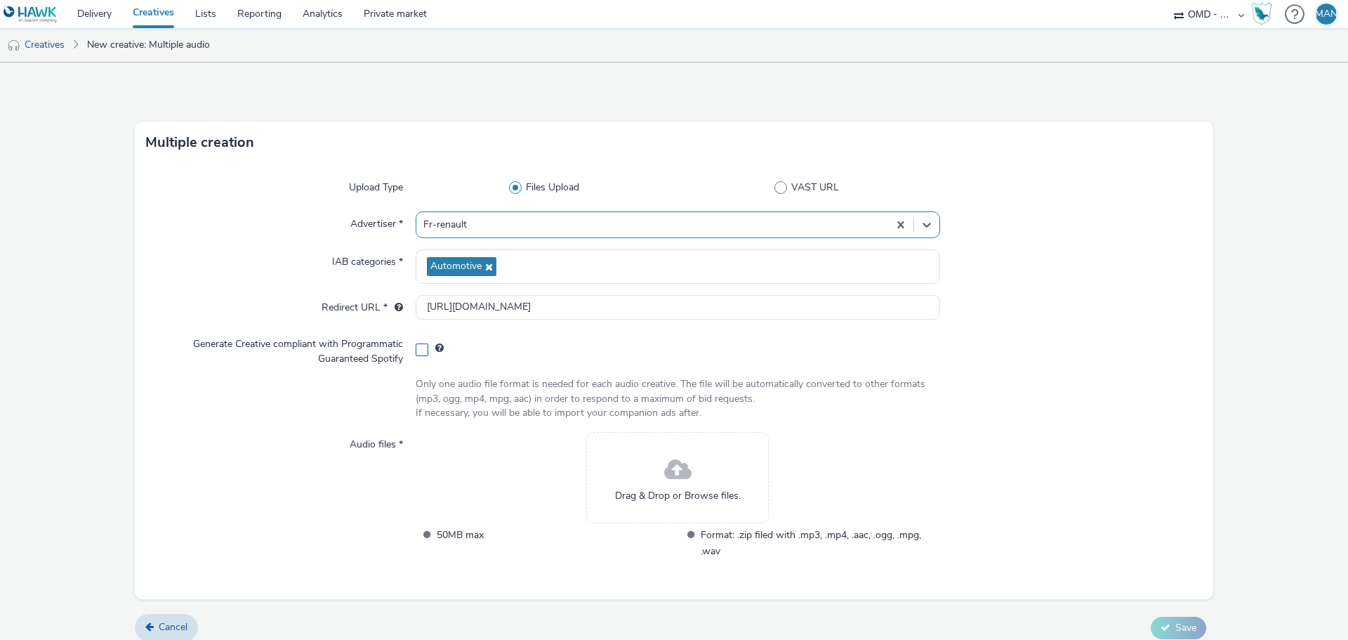
click at [418, 352] on span at bounding box center [422, 349] width 13 height 13
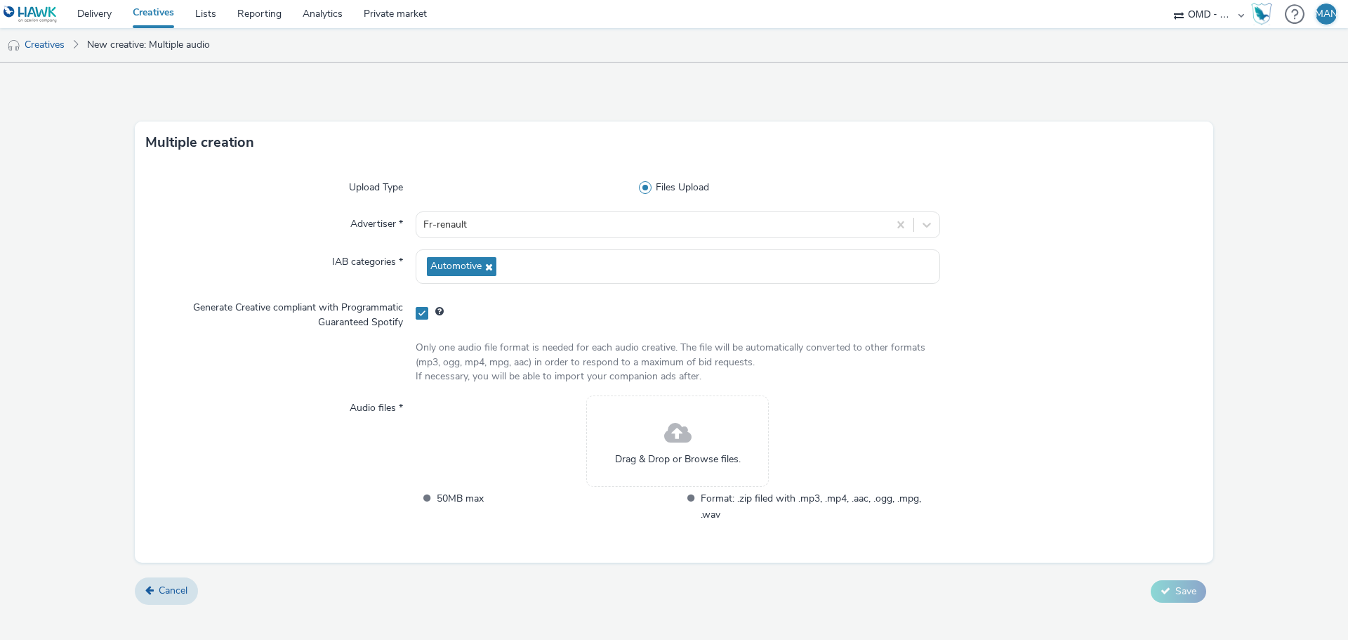
click at [656, 443] on div "Drag & Drop or Browse files." at bounding box center [677, 440] width 183 height 91
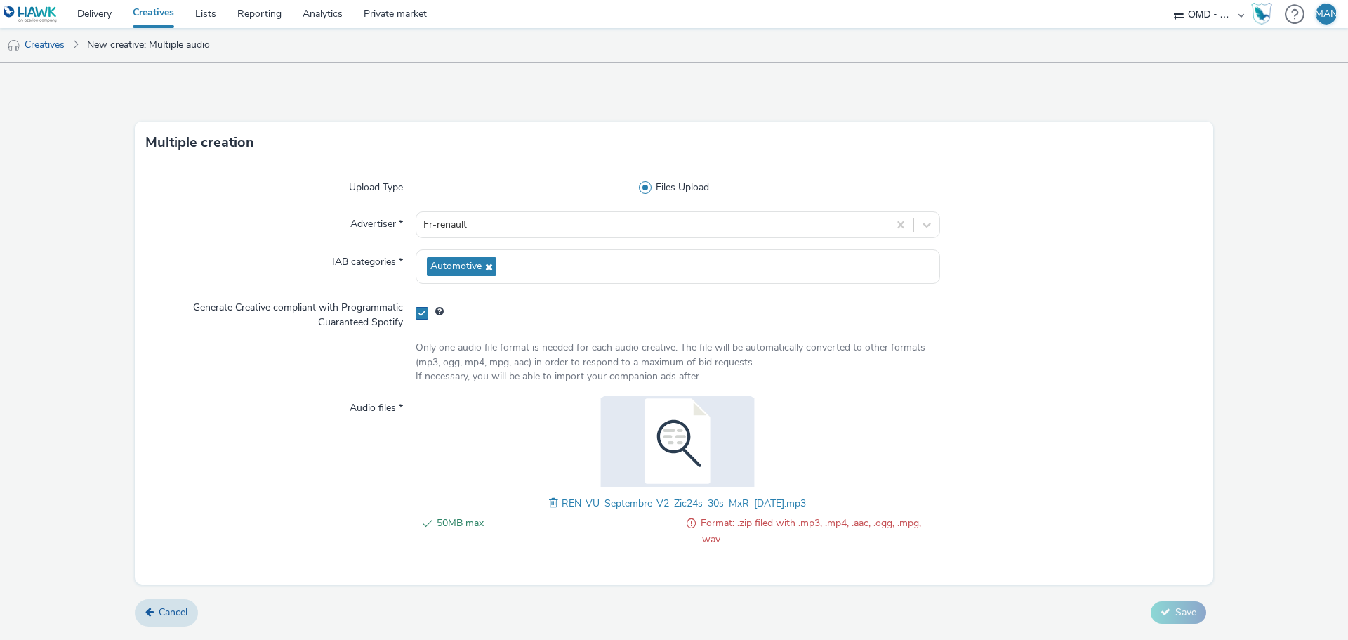
click at [423, 313] on span at bounding box center [422, 313] width 13 height 13
checkbox input "false"
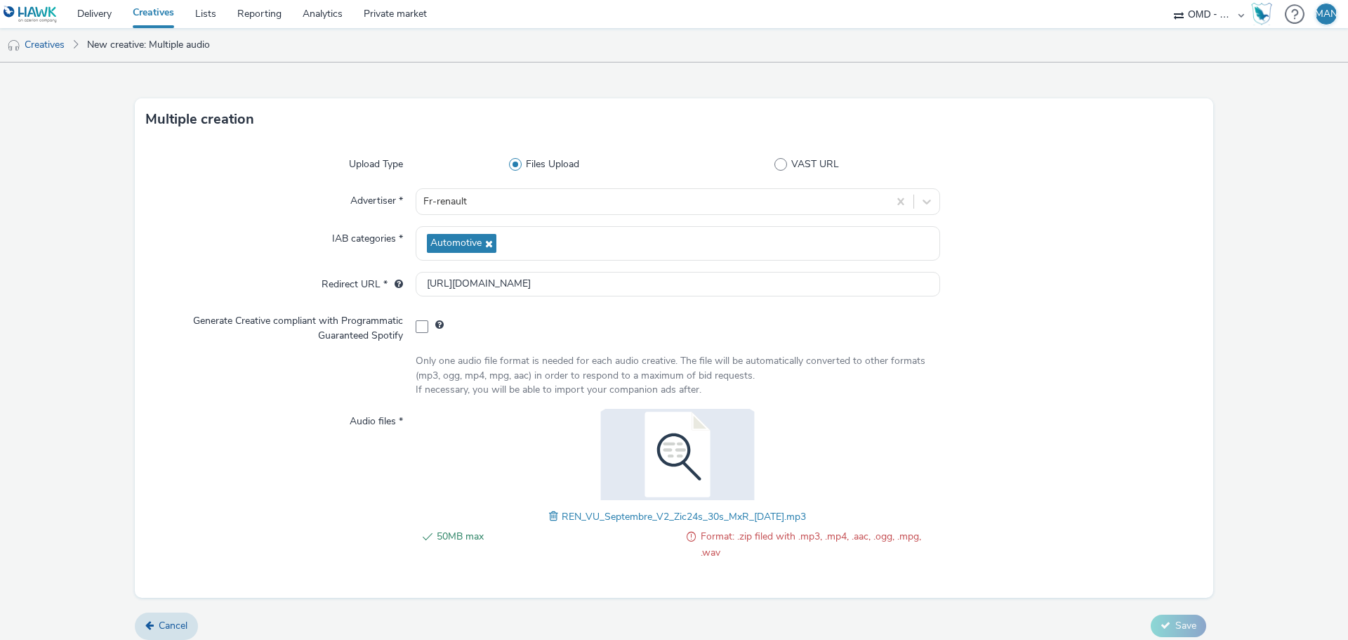
scroll to position [33, 0]
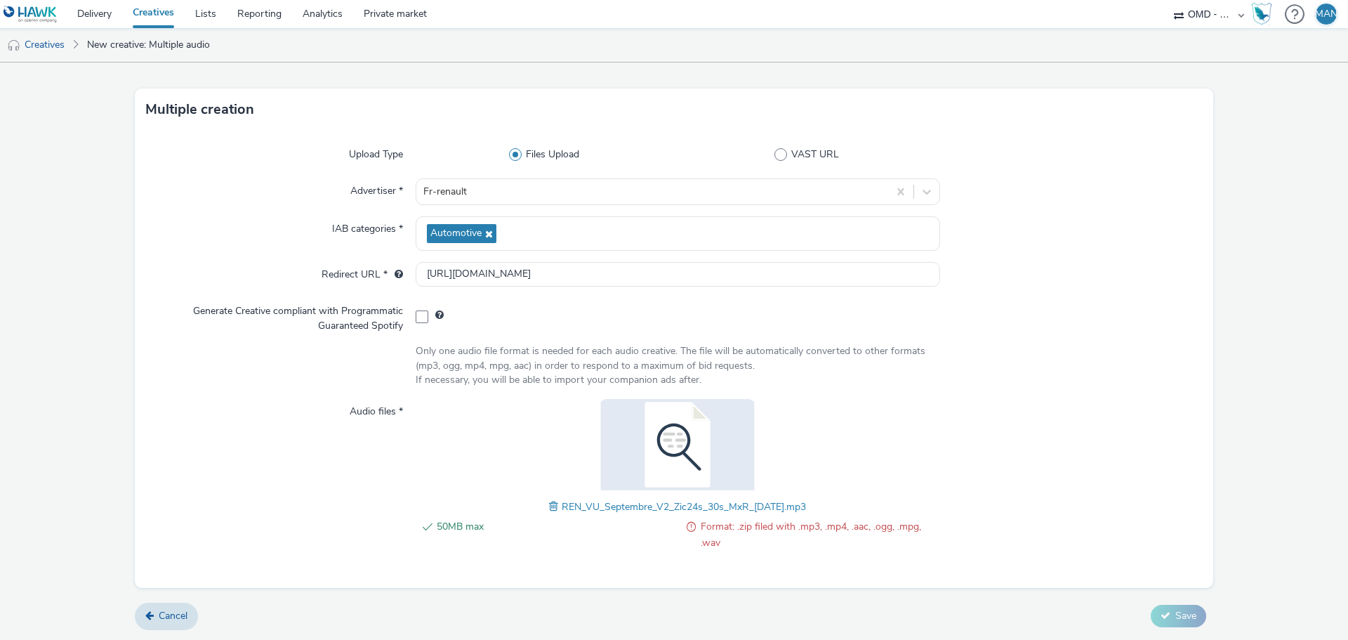
click at [757, 541] on span "Format: .zip filed with .mp3, .mp4, .aac, .ogg, .mpg, .wav" at bounding box center [820, 534] width 239 height 32
click at [562, 507] on span "REN_VU_Septembre_V2_Zic24s_30s_MxR_[DATE].mp3" at bounding box center [684, 506] width 244 height 13
click at [549, 505] on span at bounding box center [555, 505] width 13 height 15
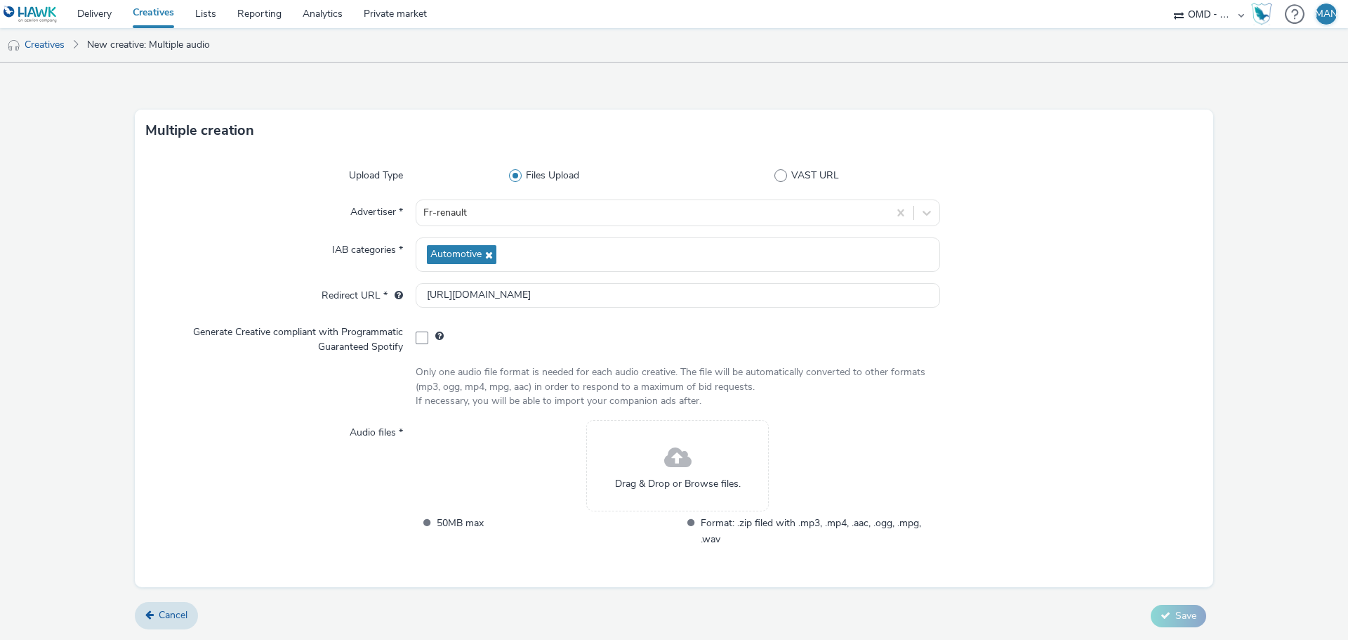
scroll to position [12, 0]
click at [653, 482] on span "Drag & Drop or Browse files." at bounding box center [678, 484] width 126 height 14
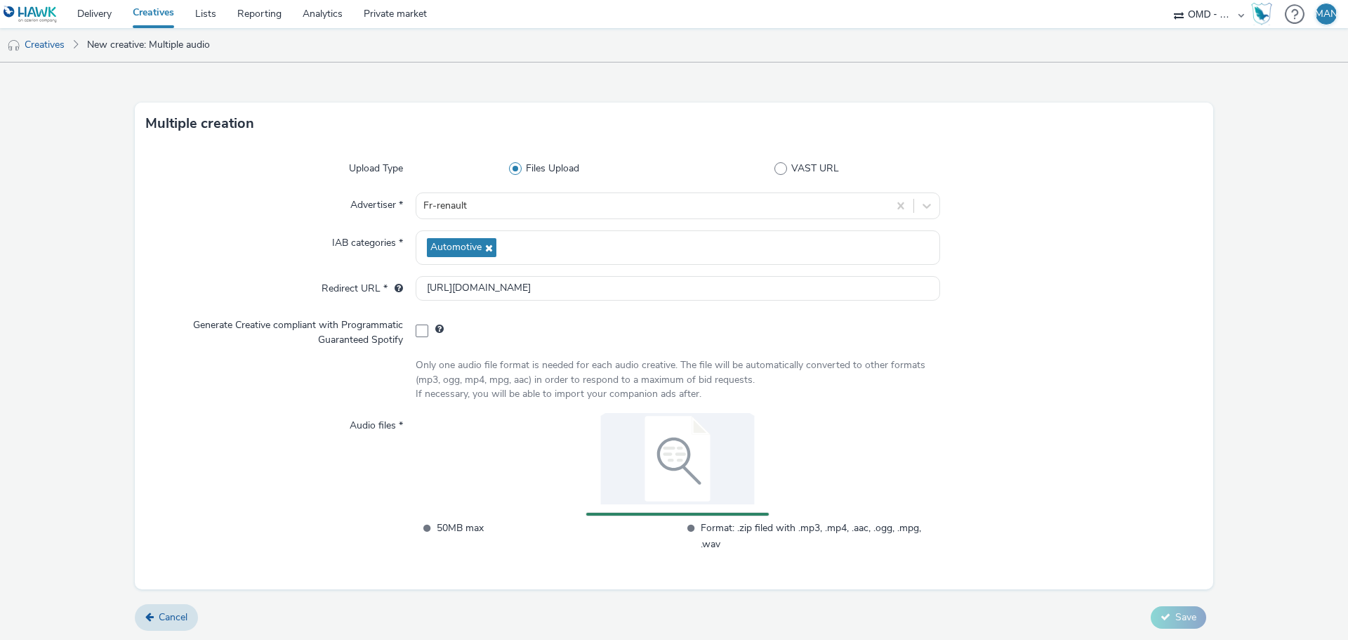
scroll to position [20, 0]
click at [1093, 576] on div "Upload Type Files Upload VAST URL Advertiser * Fr-renault IAB categories * Auto…" at bounding box center [674, 365] width 1078 height 444
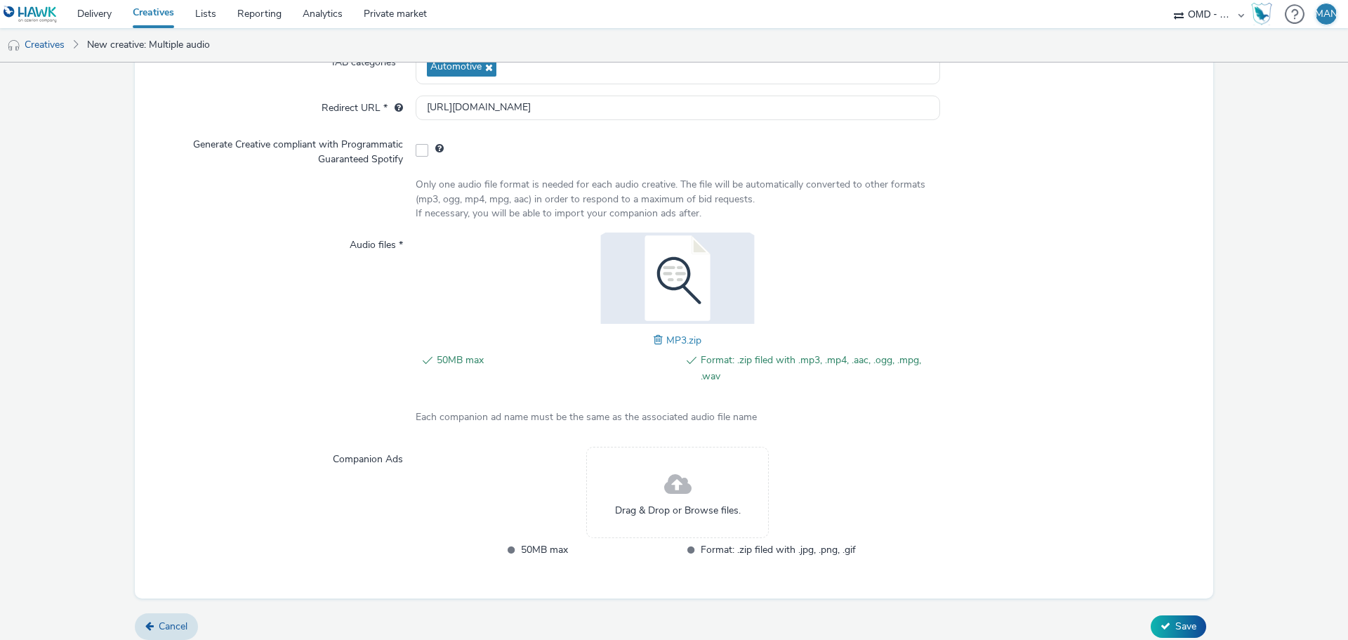
scroll to position [210, 0]
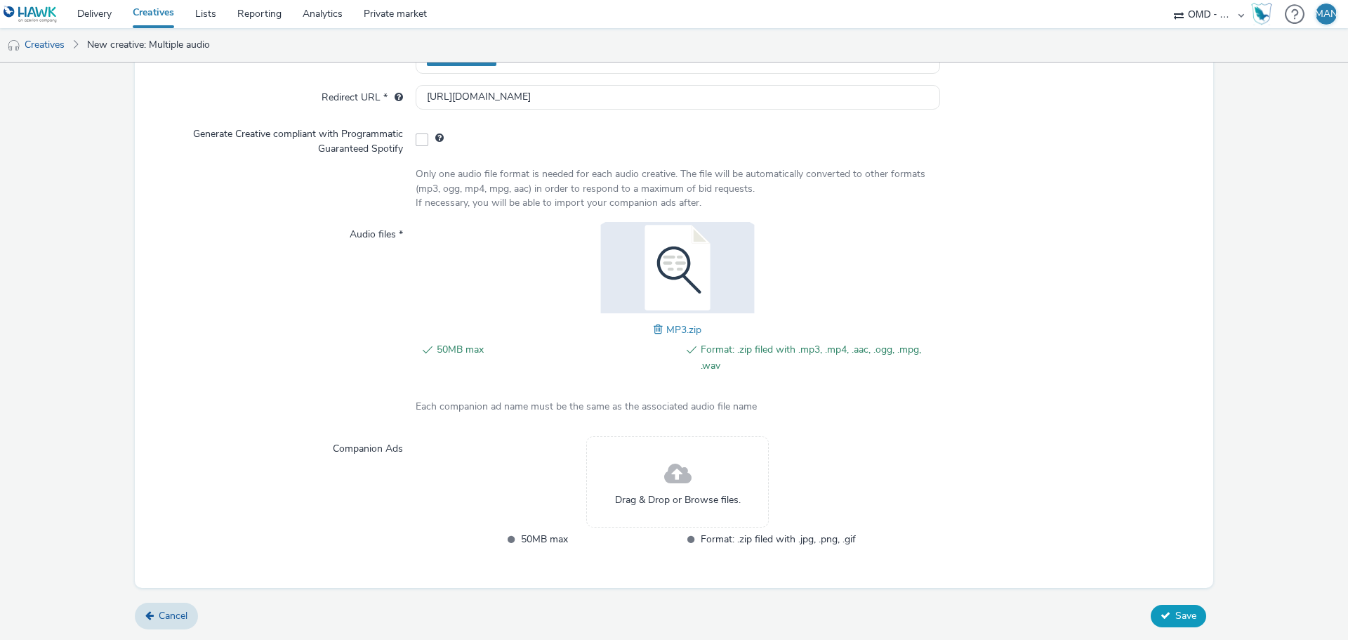
click at [1175, 616] on span "Save" at bounding box center [1185, 615] width 21 height 13
